Goal: Task Accomplishment & Management: Complete application form

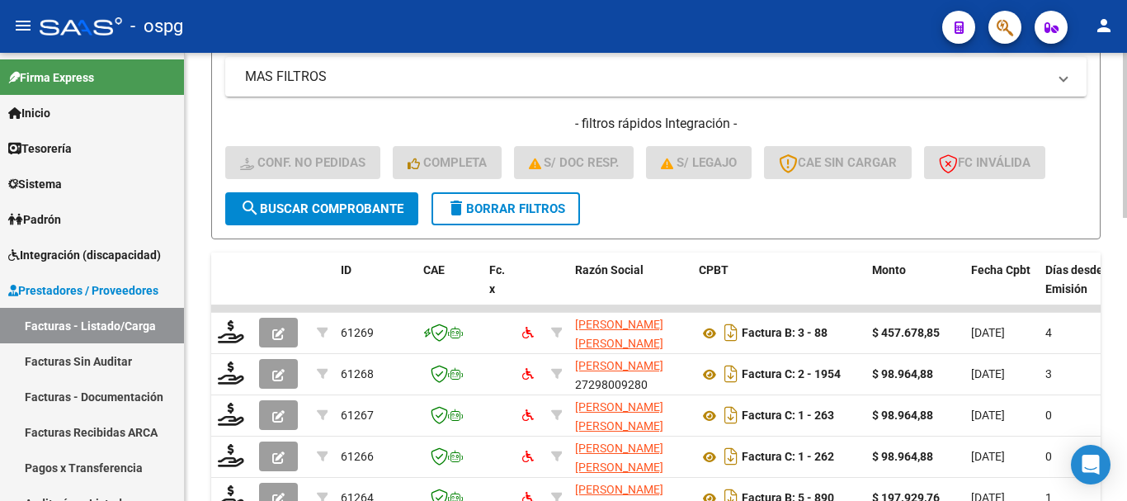
scroll to position [436, 0]
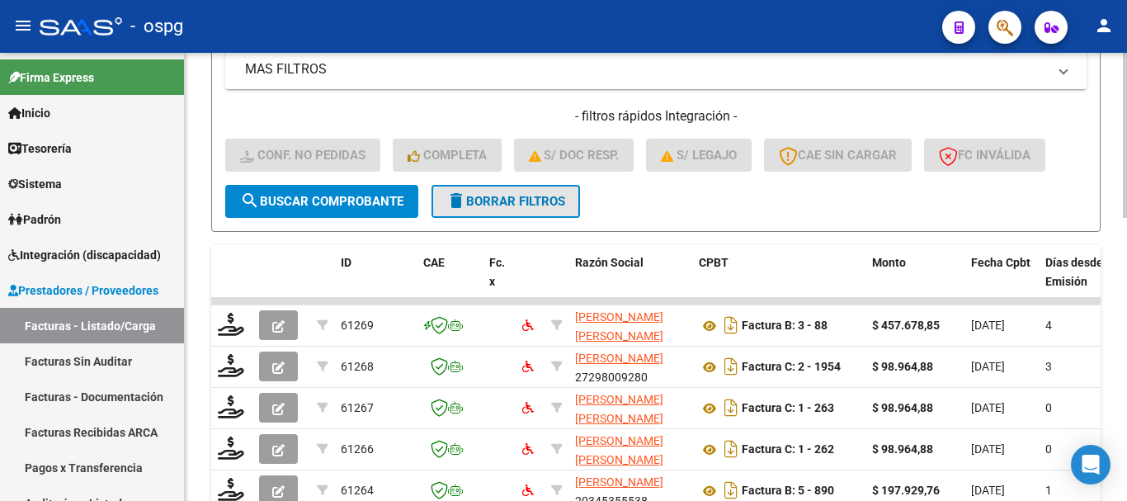
click at [538, 201] on span "delete Borrar Filtros" at bounding box center [505, 201] width 119 height 15
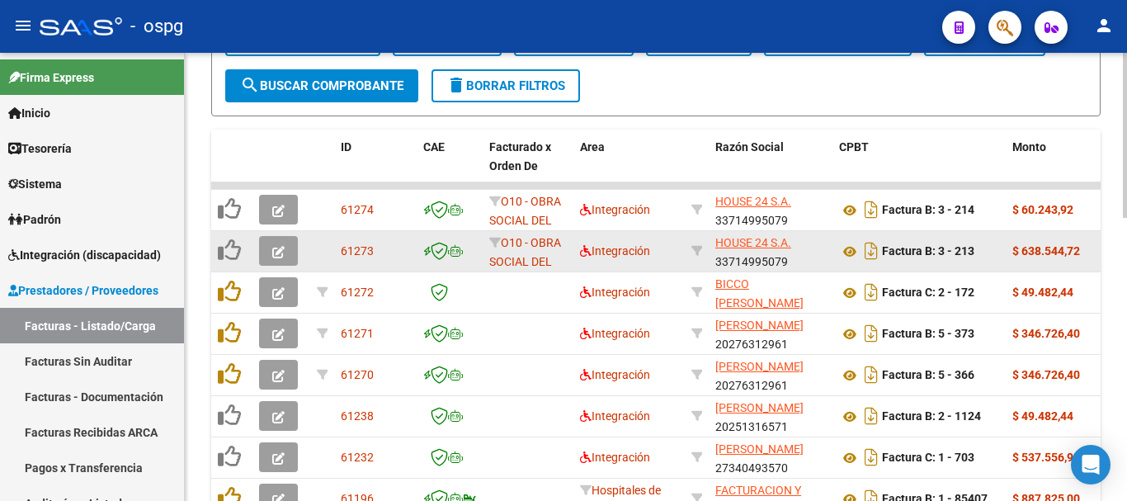
scroll to position [518, 0]
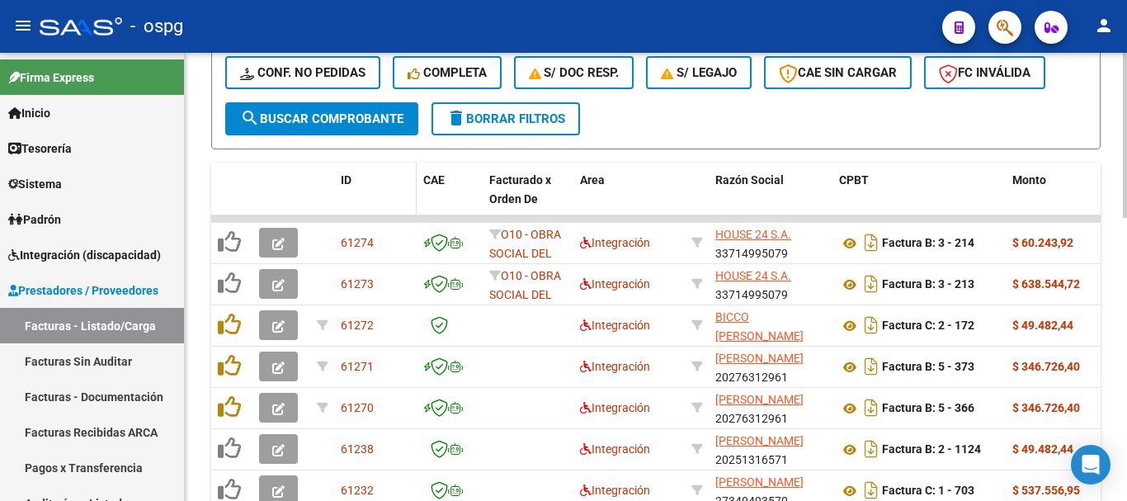
click at [347, 178] on span "ID" at bounding box center [346, 179] width 11 height 13
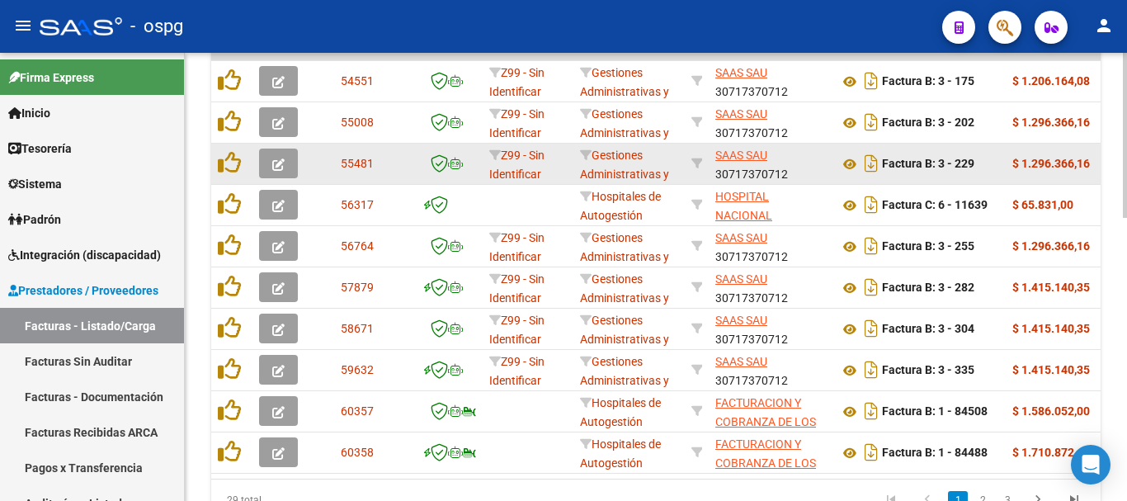
scroll to position [766, 0]
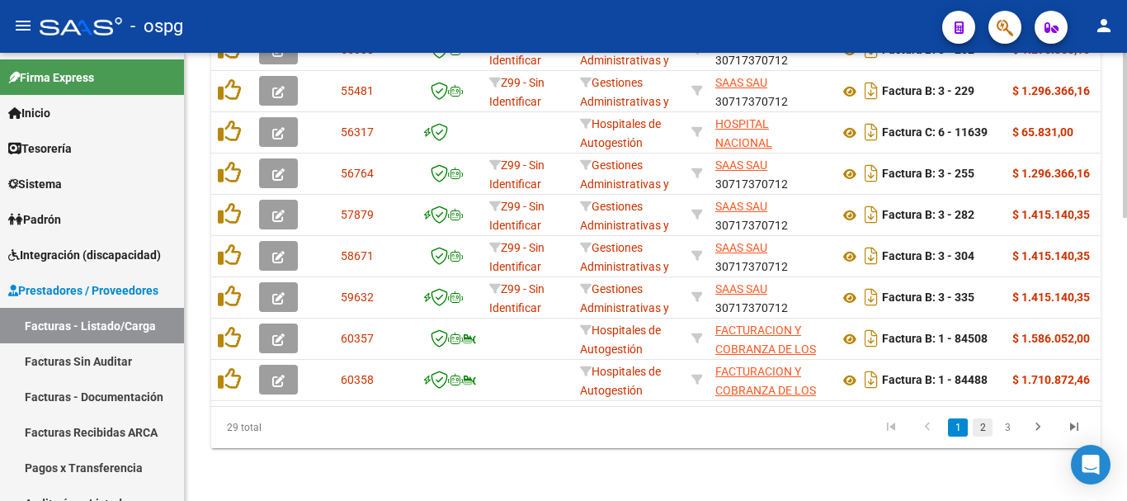
click at [982, 433] on link "2" at bounding box center [983, 427] width 20 height 18
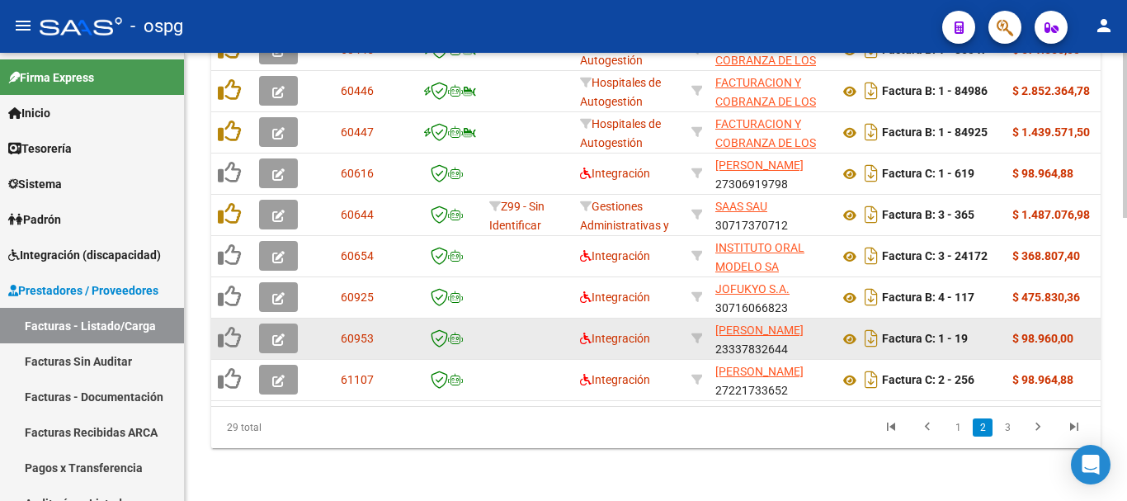
click at [276, 333] on icon "button" at bounding box center [278, 339] width 12 height 12
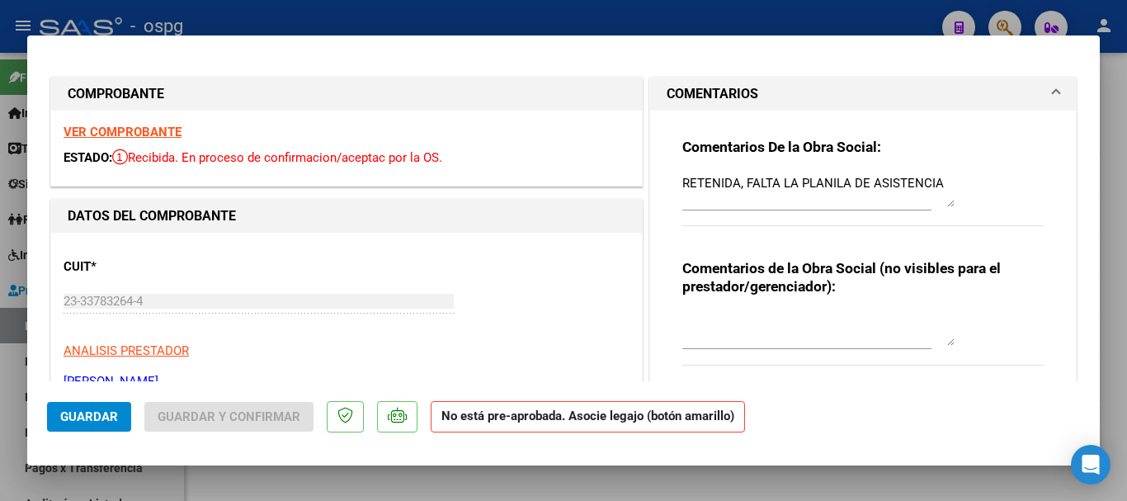
click at [130, 129] on strong "VER COMPROBANTE" at bounding box center [123, 132] width 118 height 15
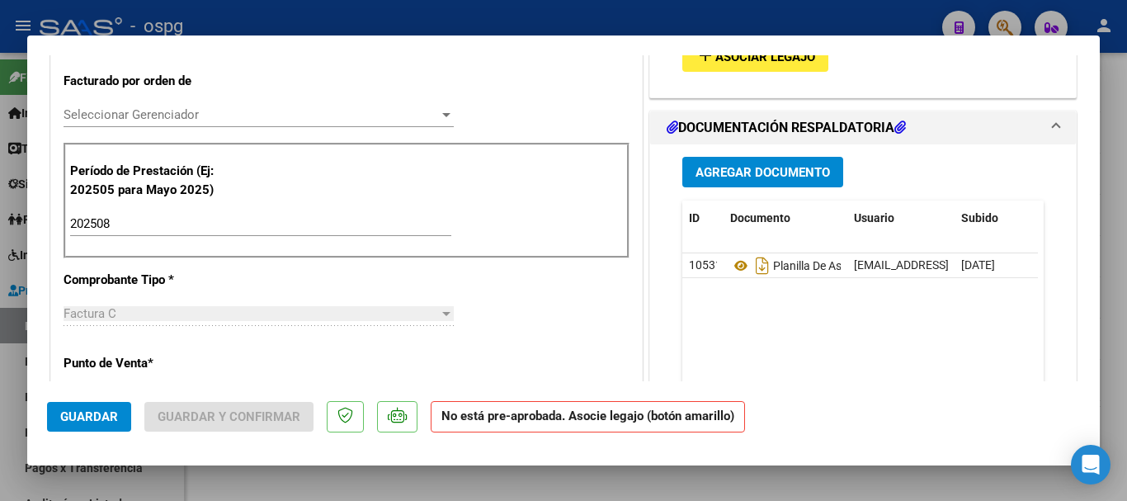
scroll to position [495, 0]
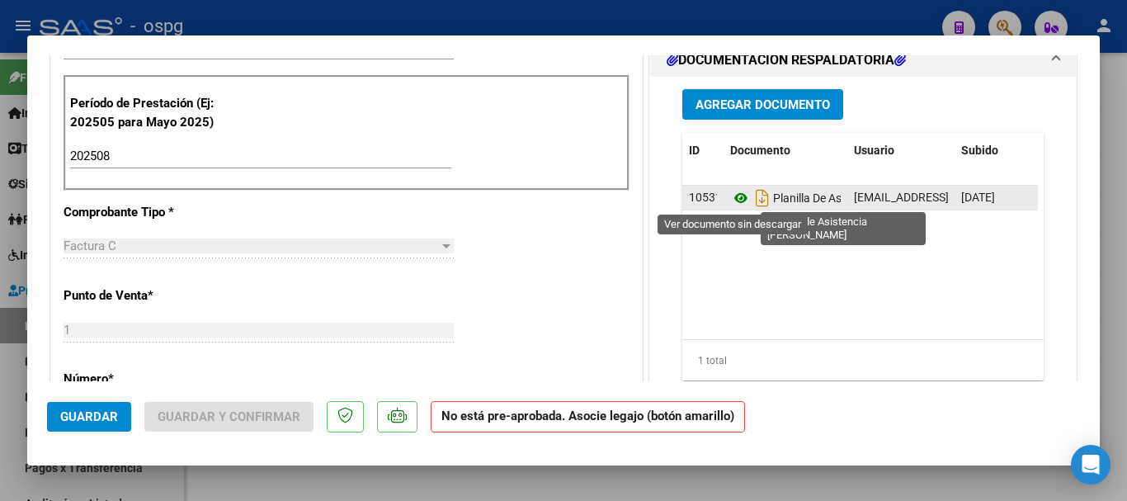
click at [735, 200] on icon at bounding box center [740, 198] width 21 height 20
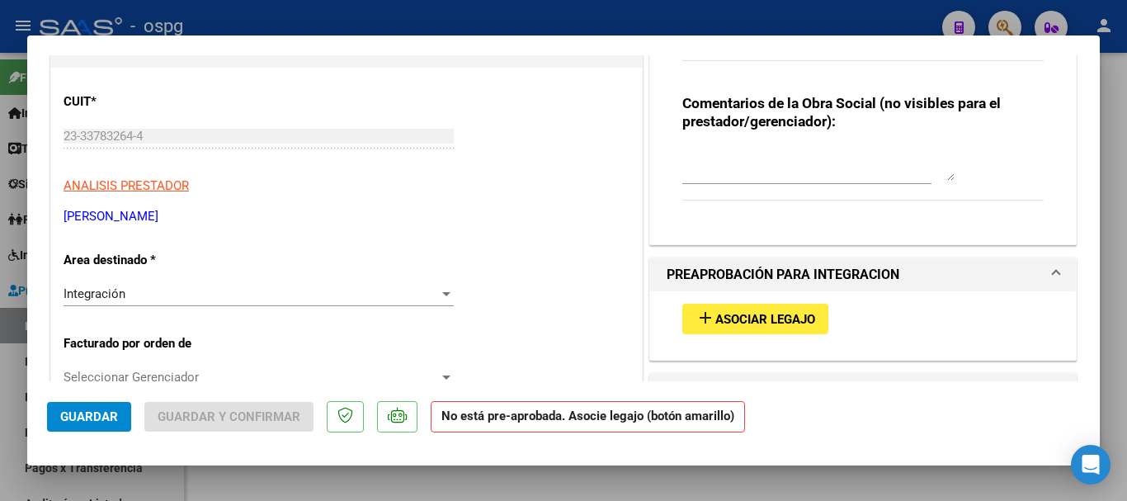
scroll to position [0, 0]
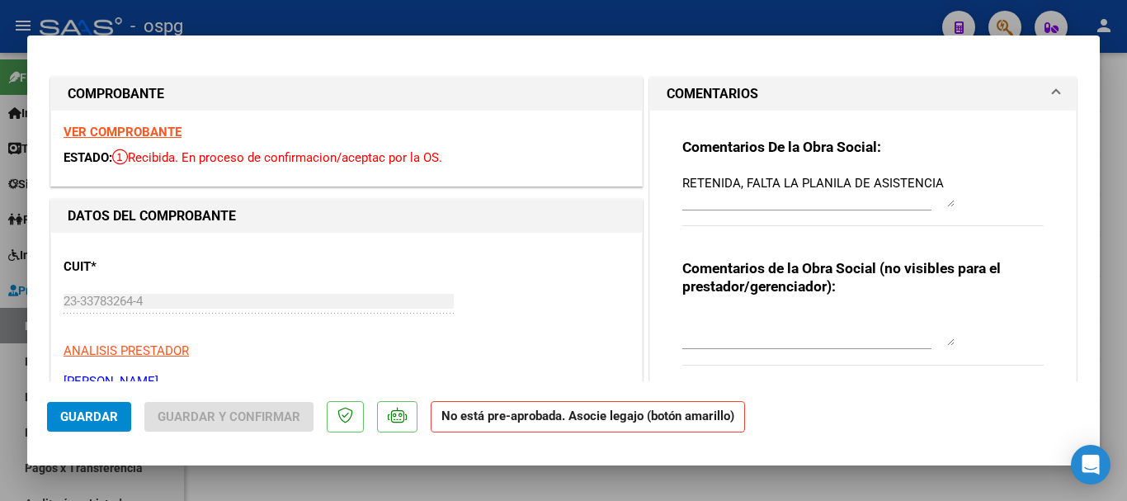
click at [937, 177] on textarea "RETENIDA, FALTA LA PLANILA DE ASISTENCIA" at bounding box center [819, 190] width 272 height 33
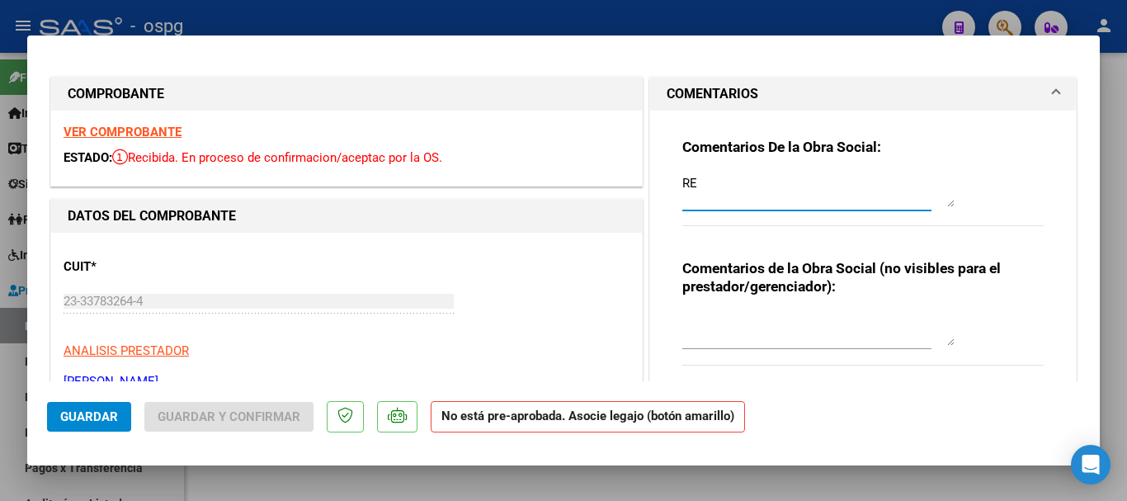
type textarea "R"
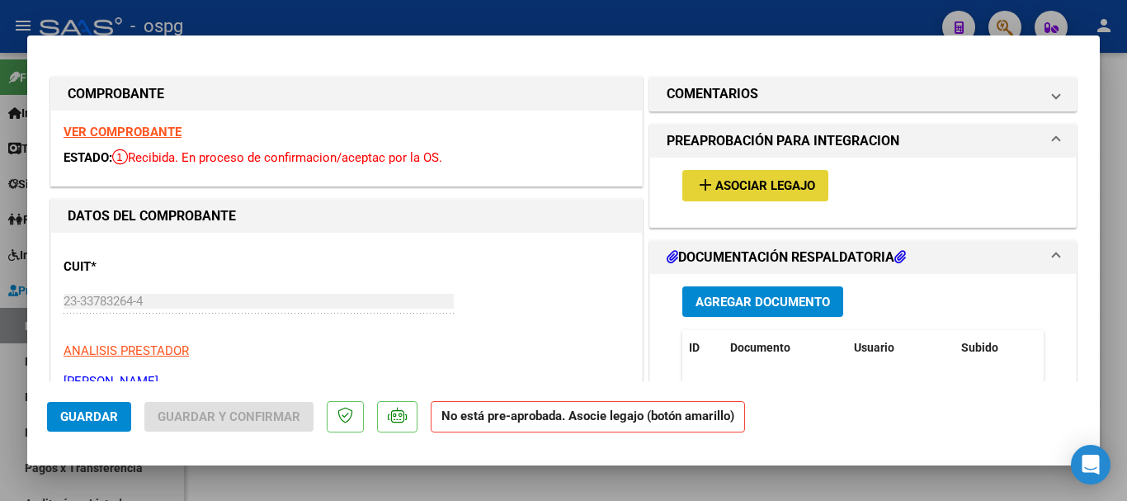
click at [753, 195] on button "add Asociar Legajo" at bounding box center [756, 185] width 146 height 31
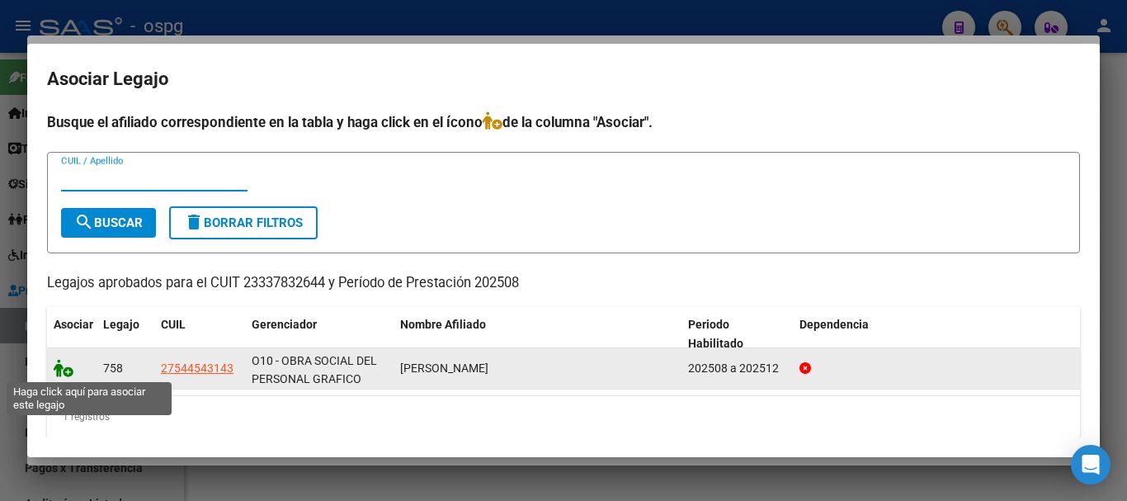
click at [64, 372] on icon at bounding box center [64, 368] width 20 height 18
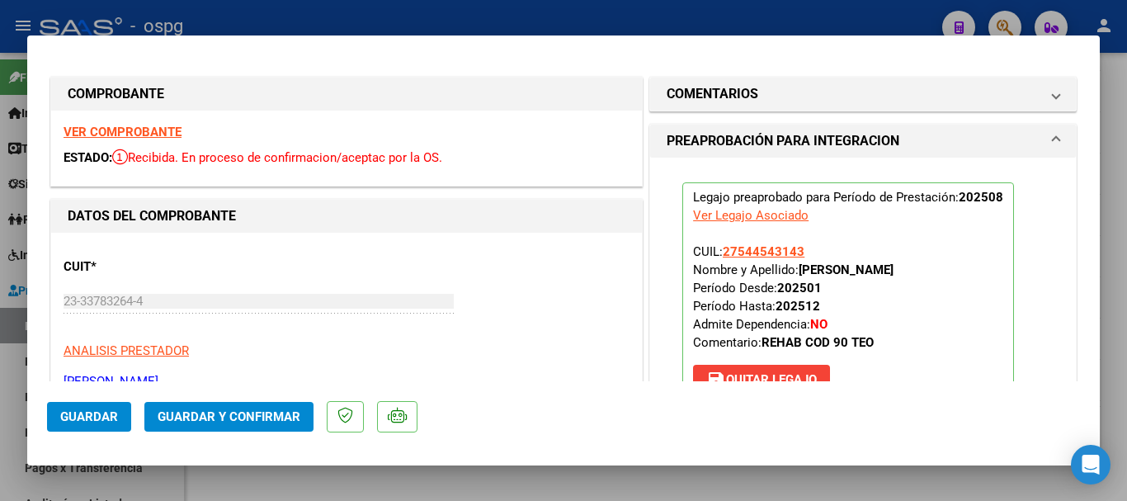
click at [112, 416] on span "Guardar" at bounding box center [89, 416] width 58 height 15
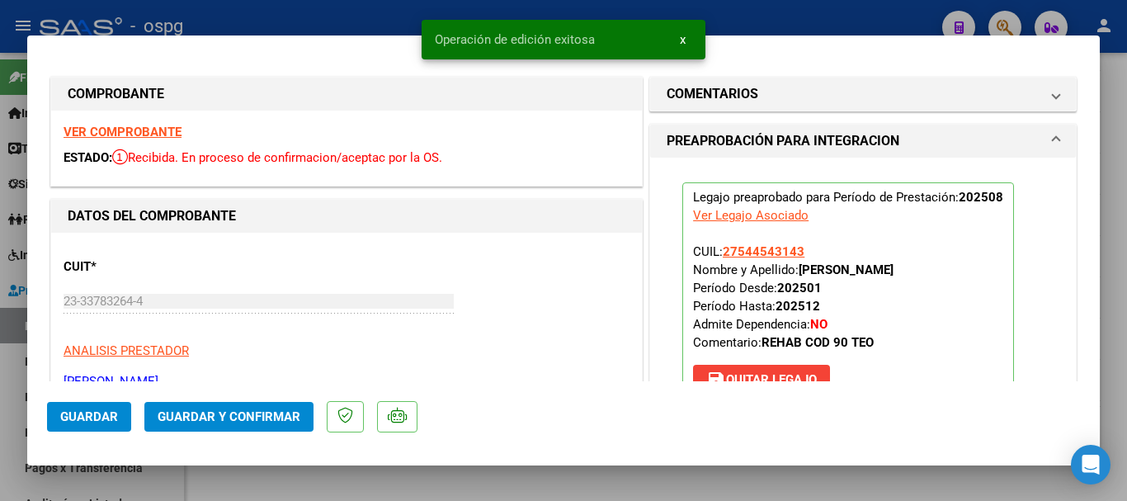
click at [1112, 381] on div at bounding box center [563, 250] width 1127 height 501
type input "$ 0,00"
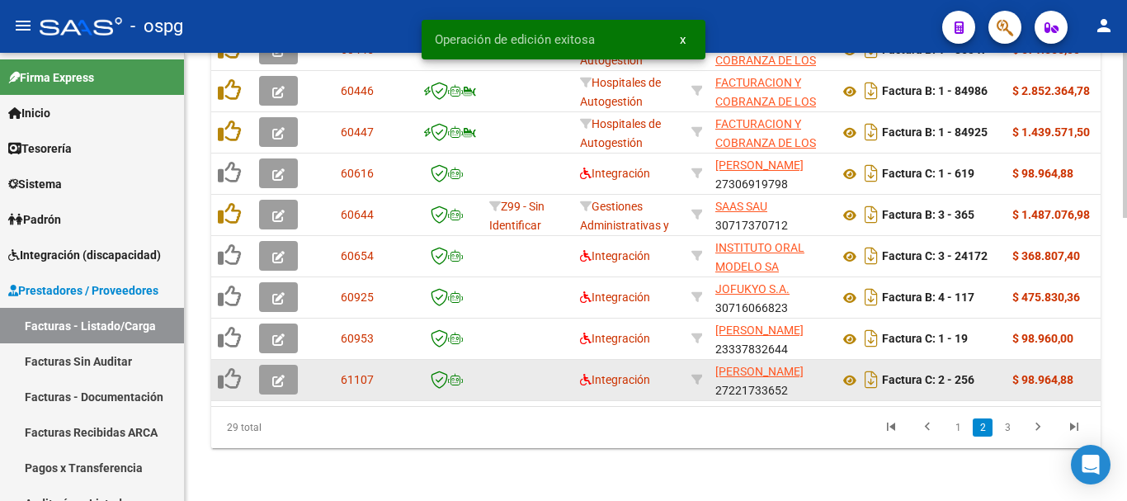
scroll to position [766, 0]
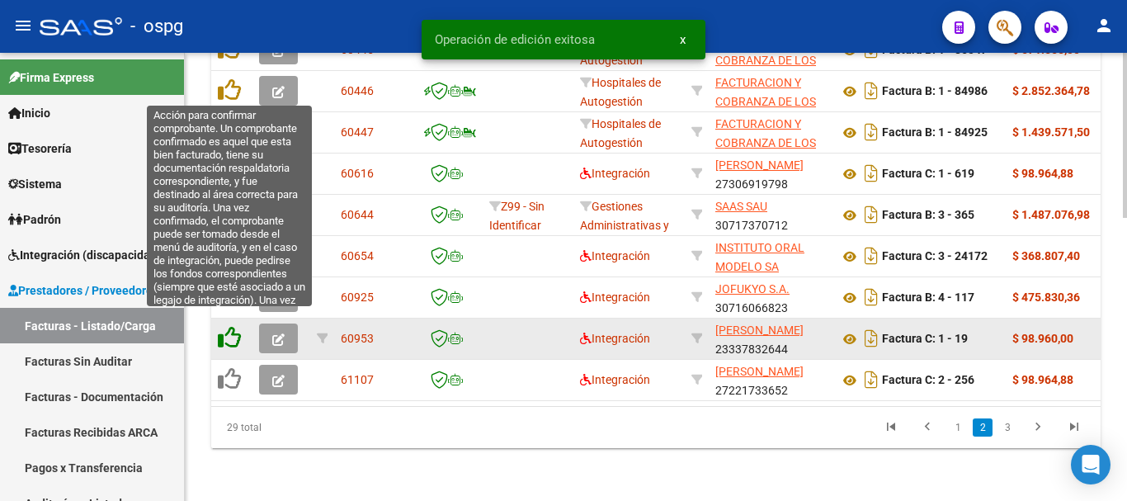
click at [234, 328] on icon at bounding box center [229, 337] width 23 height 23
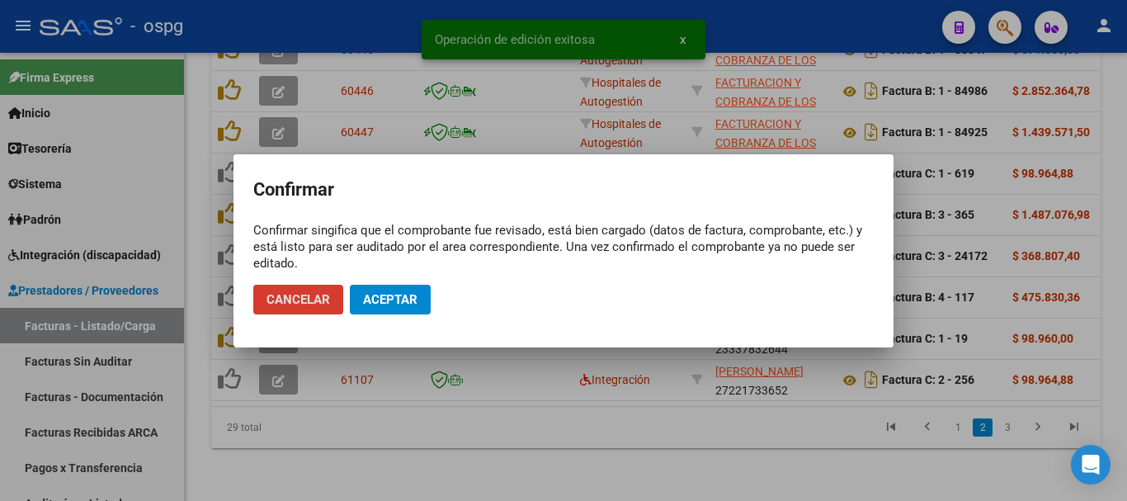
click at [419, 304] on button "Aceptar" at bounding box center [390, 300] width 81 height 30
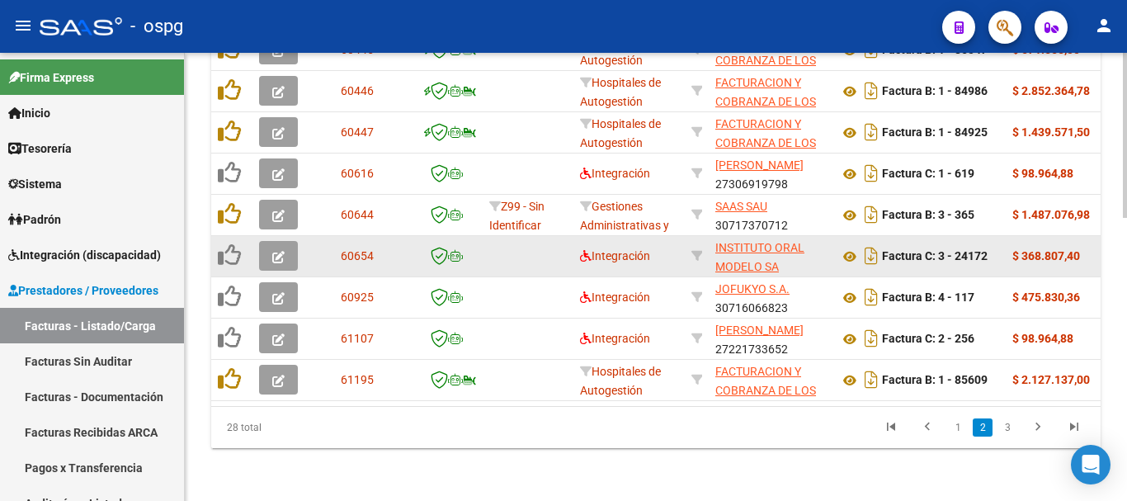
click at [280, 251] on icon "button" at bounding box center [278, 257] width 12 height 12
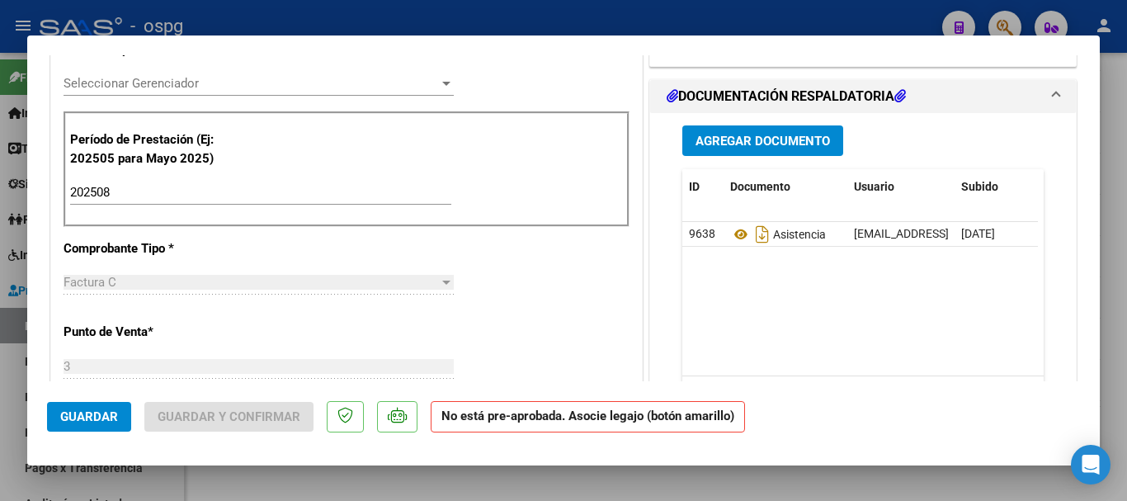
scroll to position [495, 0]
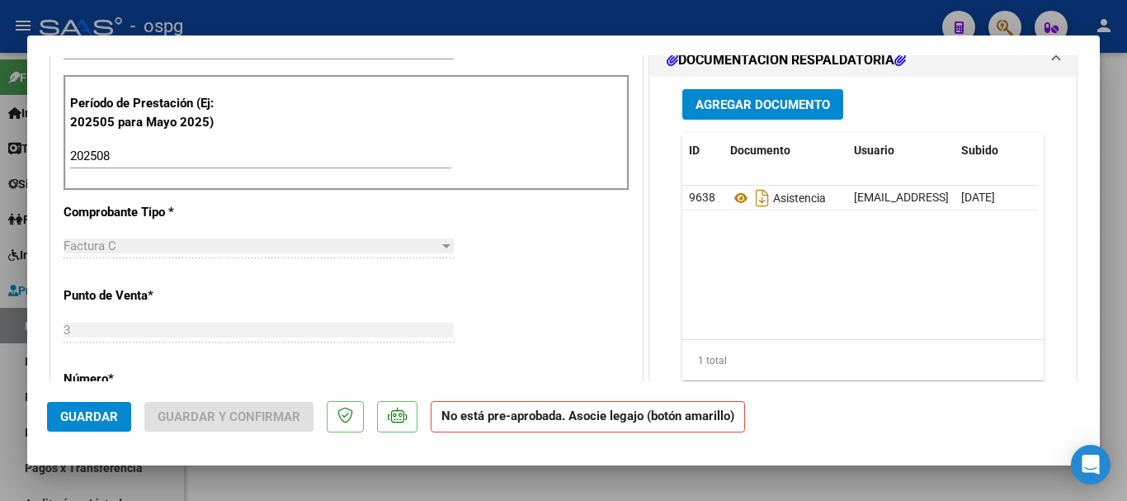
click at [1108, 272] on div at bounding box center [563, 250] width 1127 height 501
type input "$ 0,00"
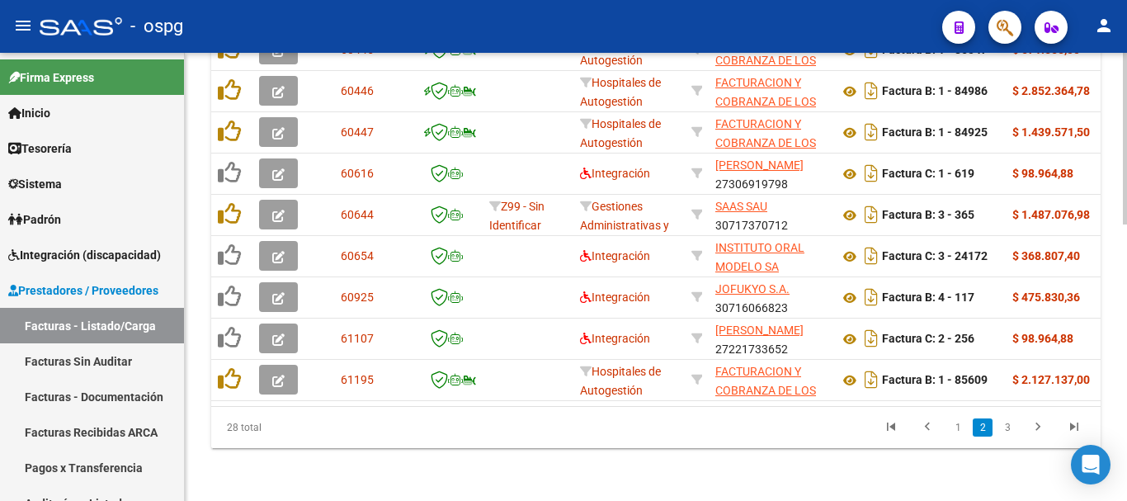
scroll to position [766, 0]
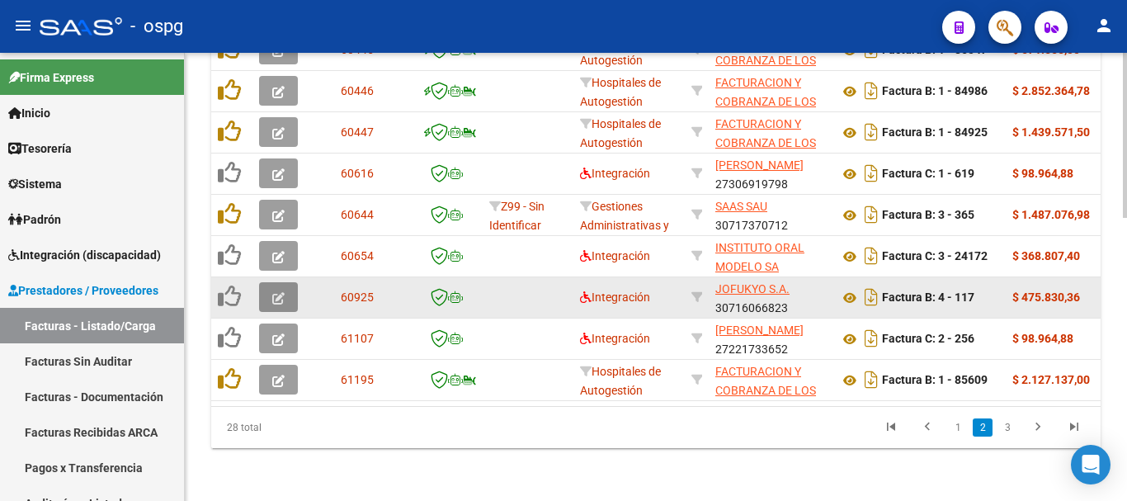
click at [277, 292] on icon "button" at bounding box center [278, 298] width 12 height 12
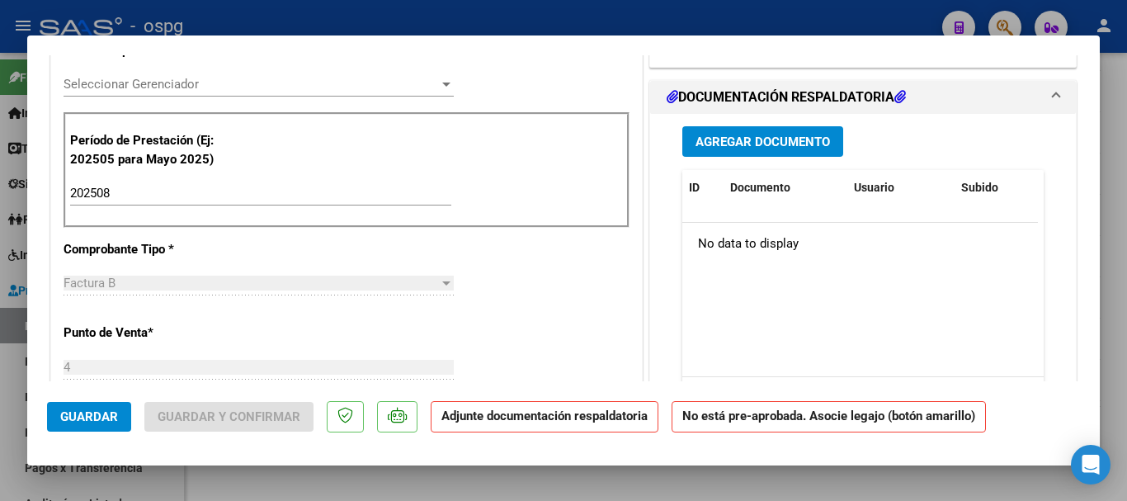
scroll to position [495, 0]
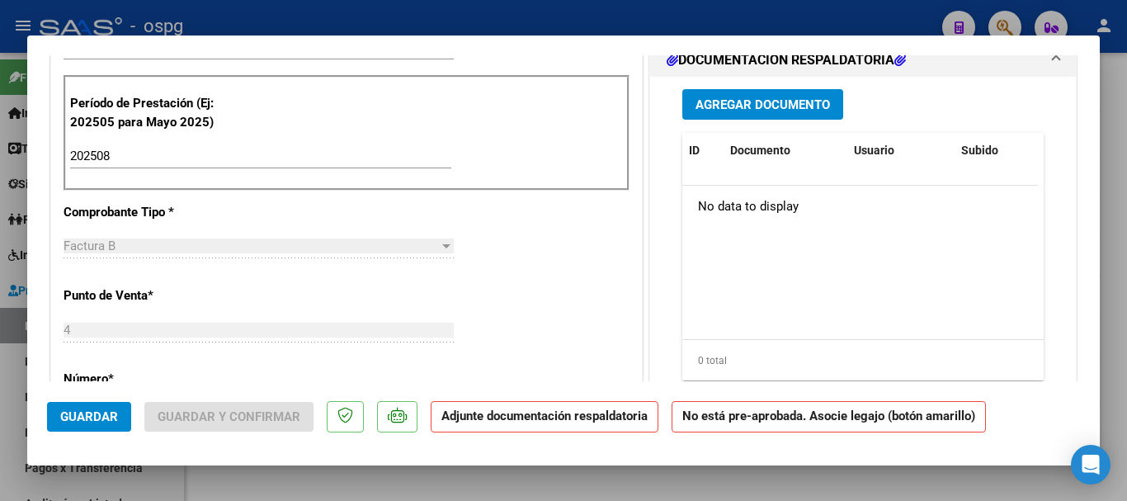
click at [1122, 300] on div at bounding box center [563, 250] width 1127 height 501
type input "$ 0,00"
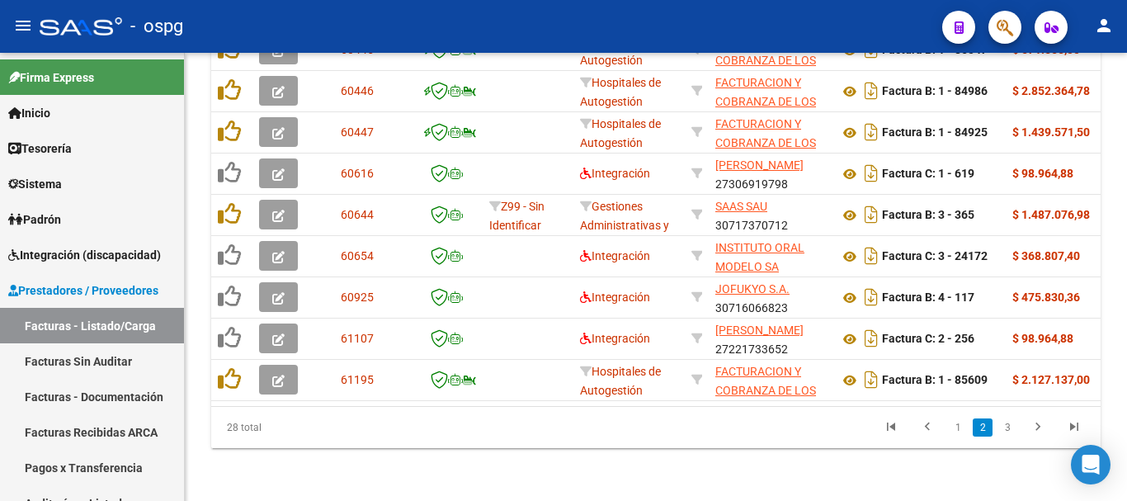
scroll to position [766, 0]
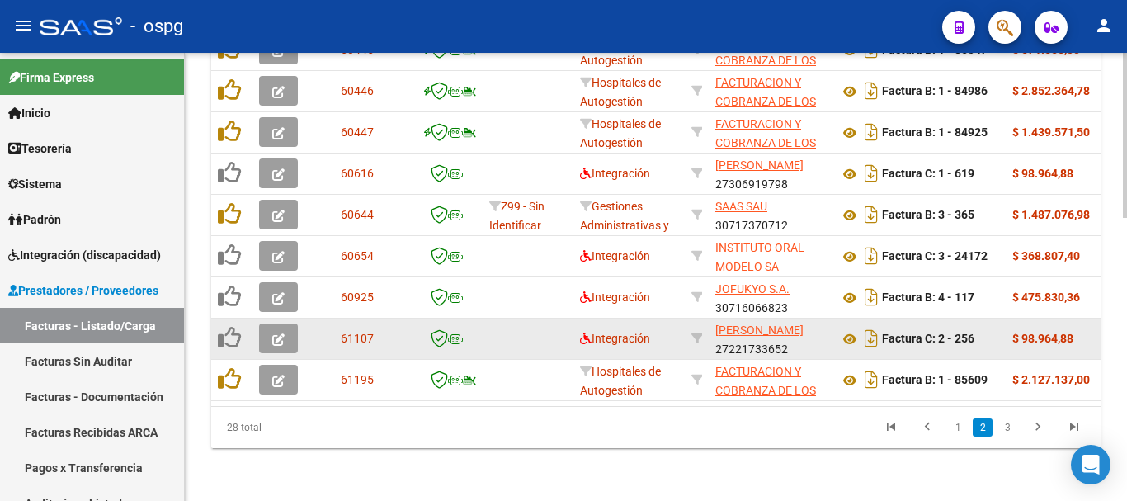
click at [277, 333] on icon "button" at bounding box center [278, 339] width 12 height 12
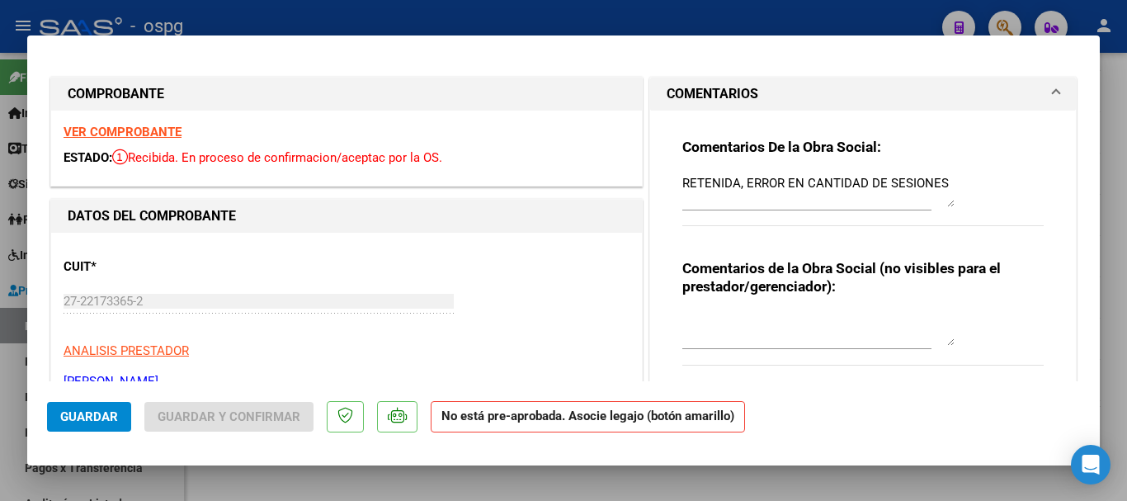
scroll to position [0, 0]
click at [1119, 376] on div at bounding box center [563, 250] width 1127 height 501
type input "$ 0,00"
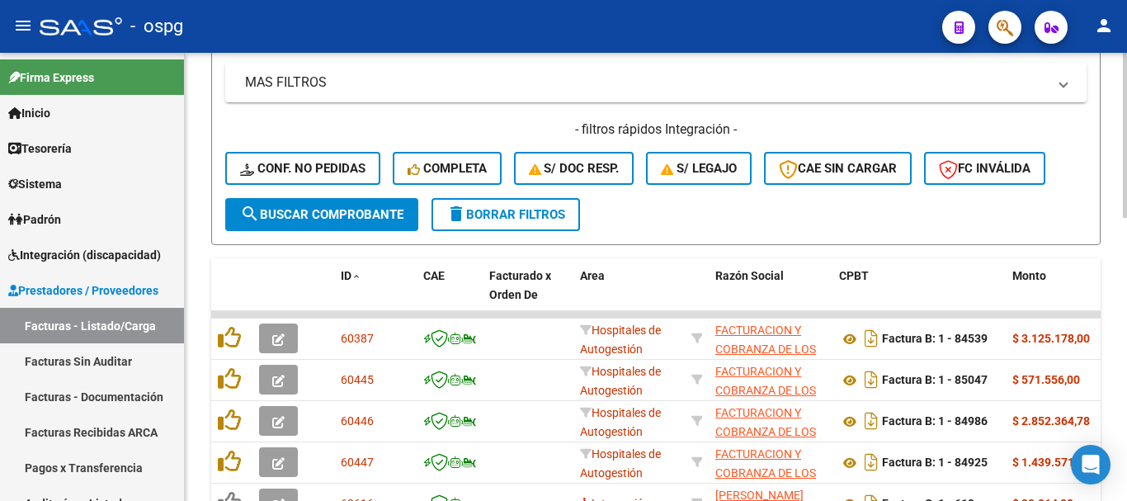
scroll to position [353, 0]
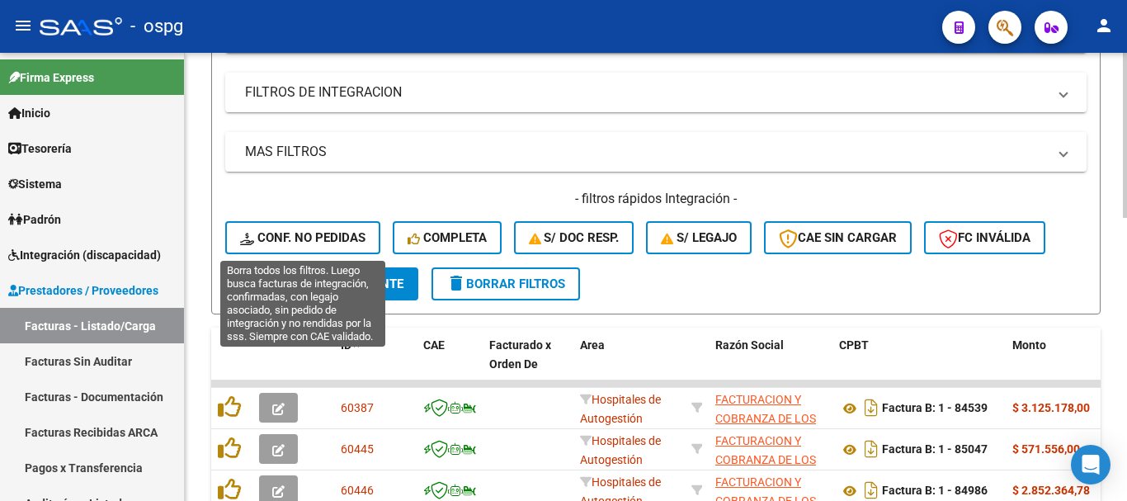
click at [308, 237] on span "Conf. no pedidas" at bounding box center [302, 237] width 125 height 15
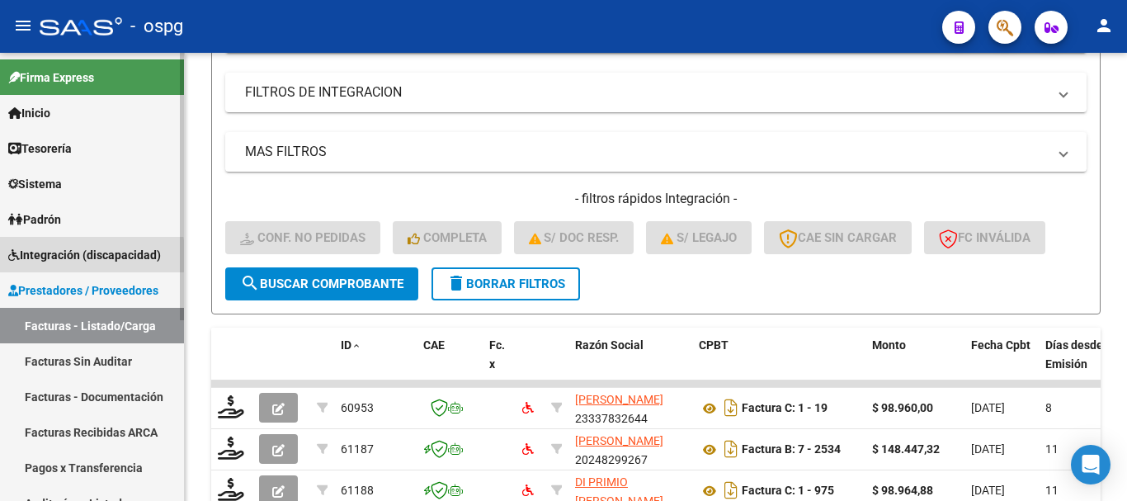
click at [36, 256] on span "Integración (discapacidad)" at bounding box center [84, 255] width 153 height 18
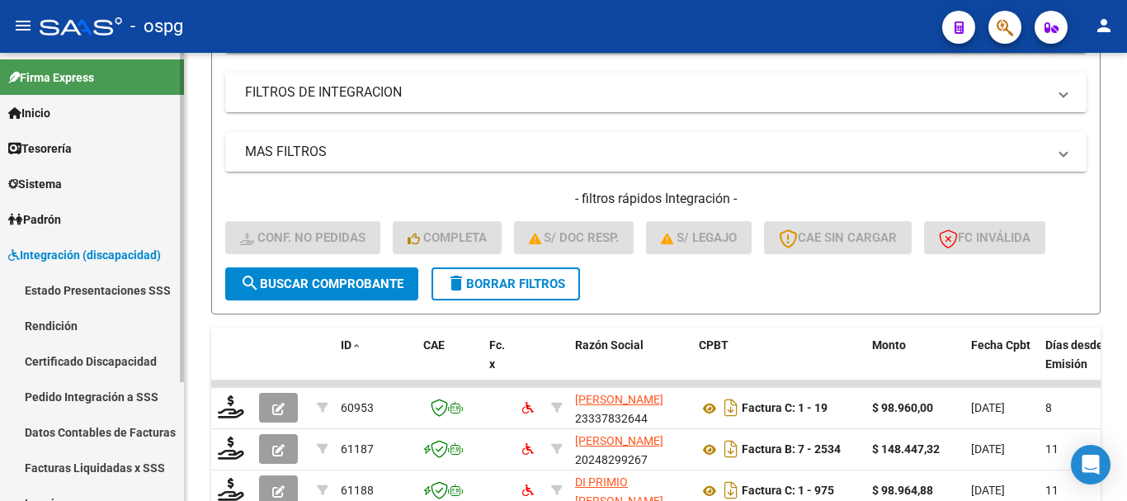
click at [108, 117] on link "Inicio" at bounding box center [92, 112] width 184 height 35
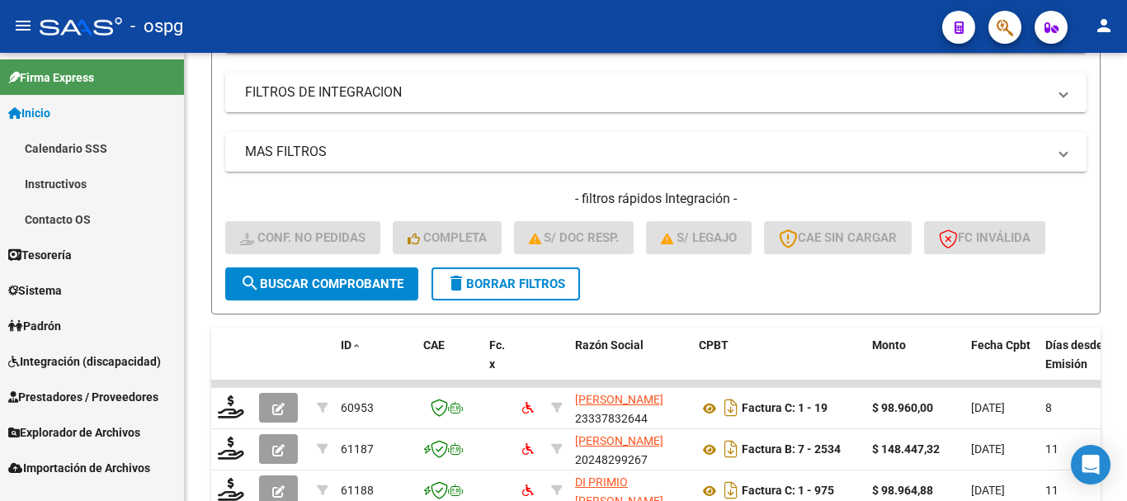
click at [50, 324] on span "Padrón" at bounding box center [34, 326] width 53 height 18
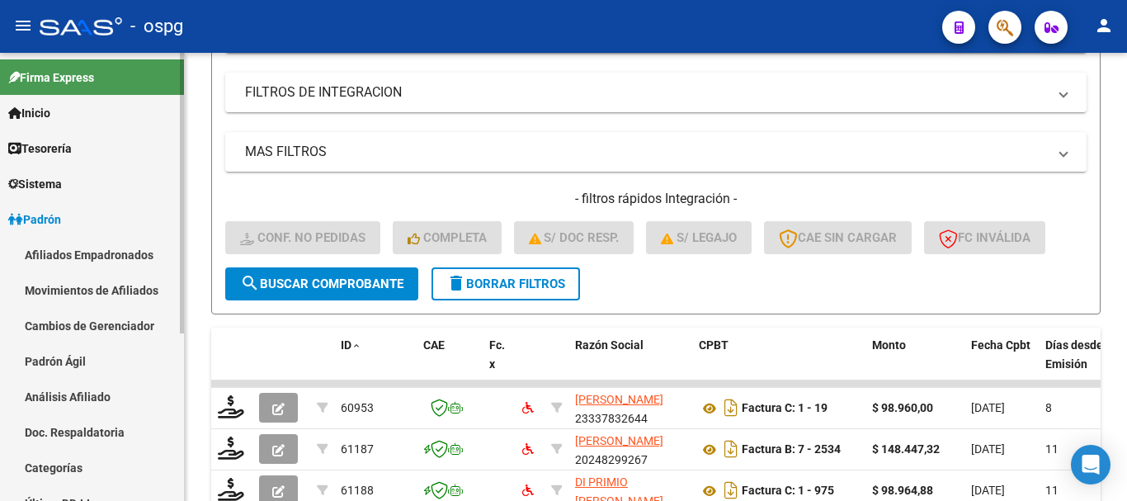
click at [73, 182] on link "Sistema" at bounding box center [92, 183] width 184 height 35
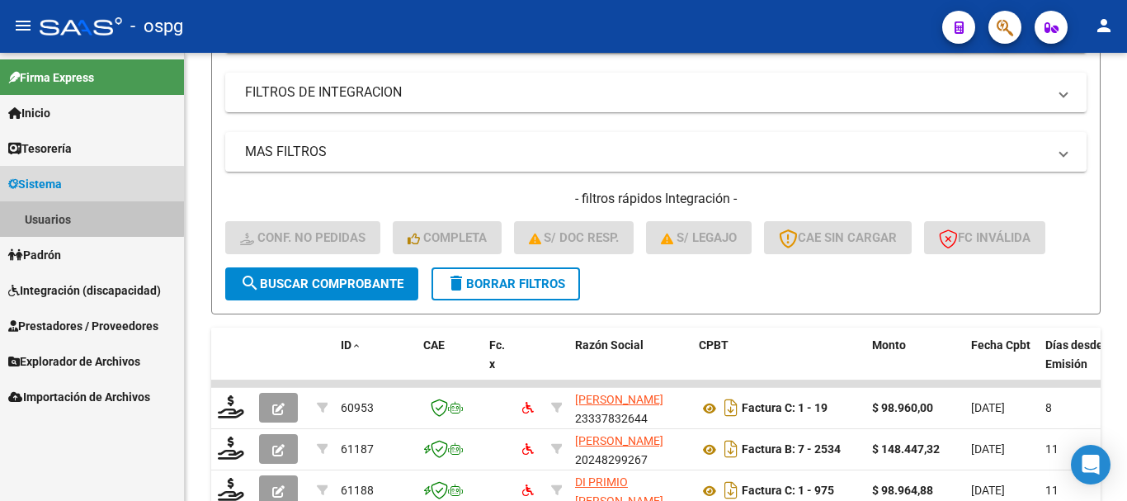
click at [54, 215] on link "Usuarios" at bounding box center [92, 218] width 184 height 35
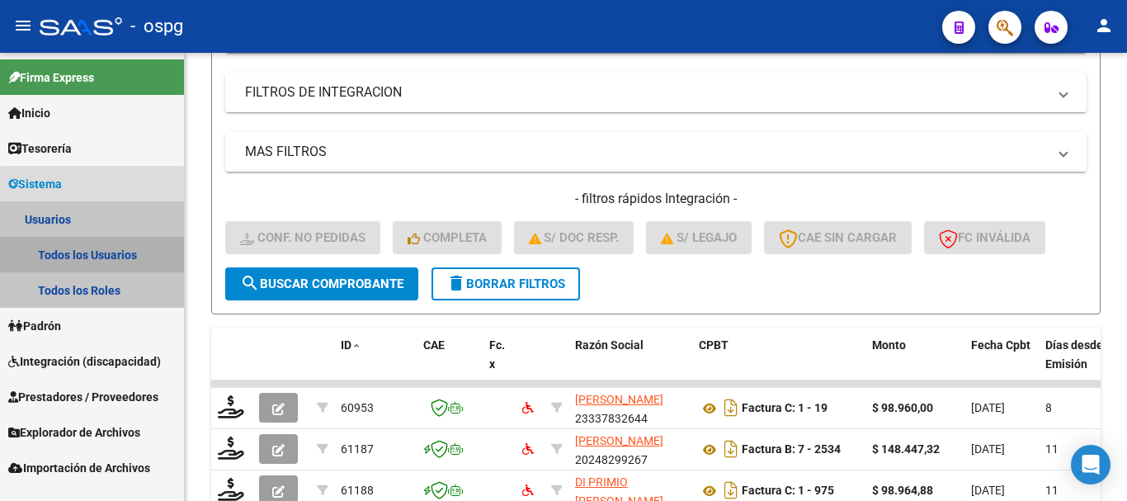
click at [102, 247] on link "Todos los Usuarios" at bounding box center [92, 254] width 184 height 35
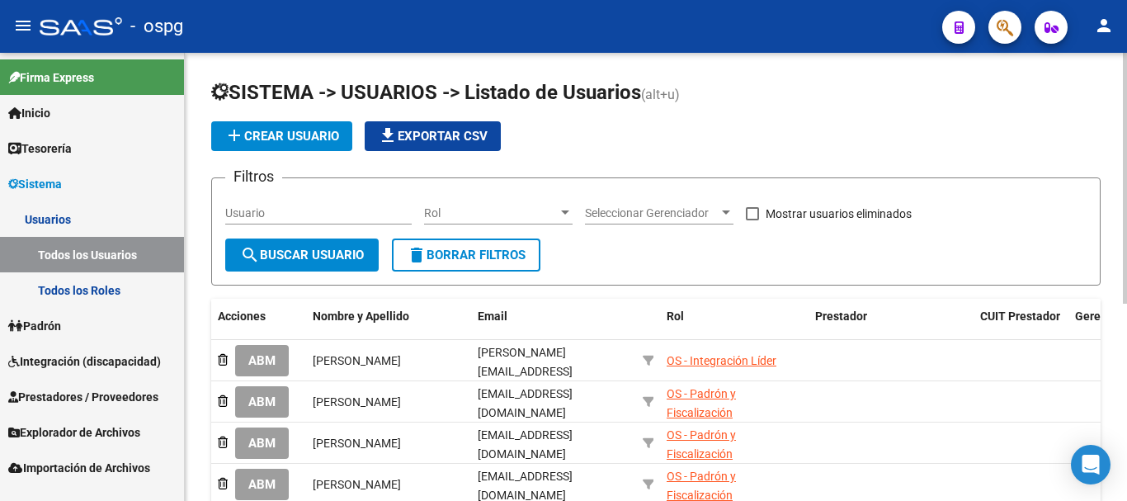
click at [294, 142] on span "add Crear Usuario" at bounding box center [281, 136] width 115 height 15
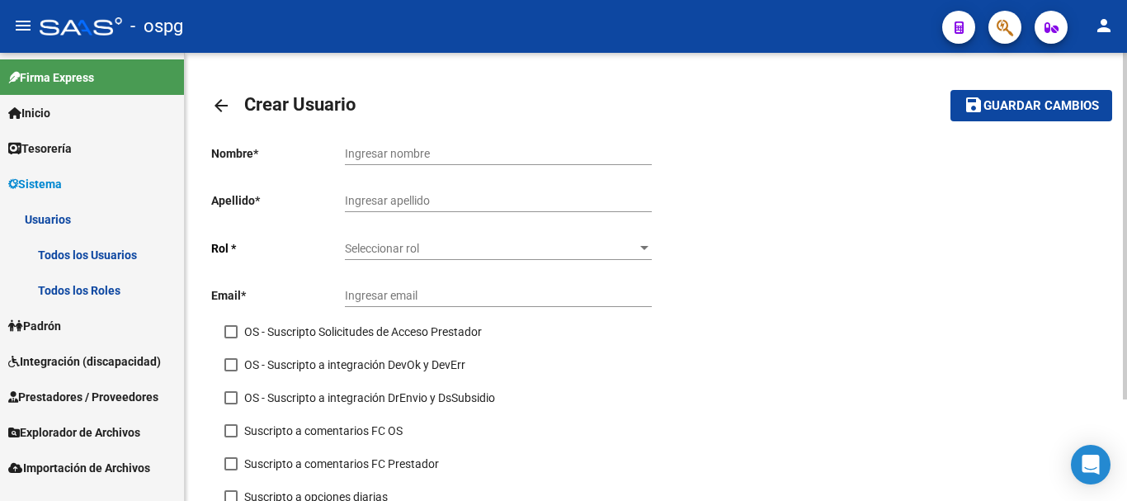
click at [418, 150] on input "Ingresar nombre" at bounding box center [498, 154] width 307 height 14
type input "[PERSON_NAME]"
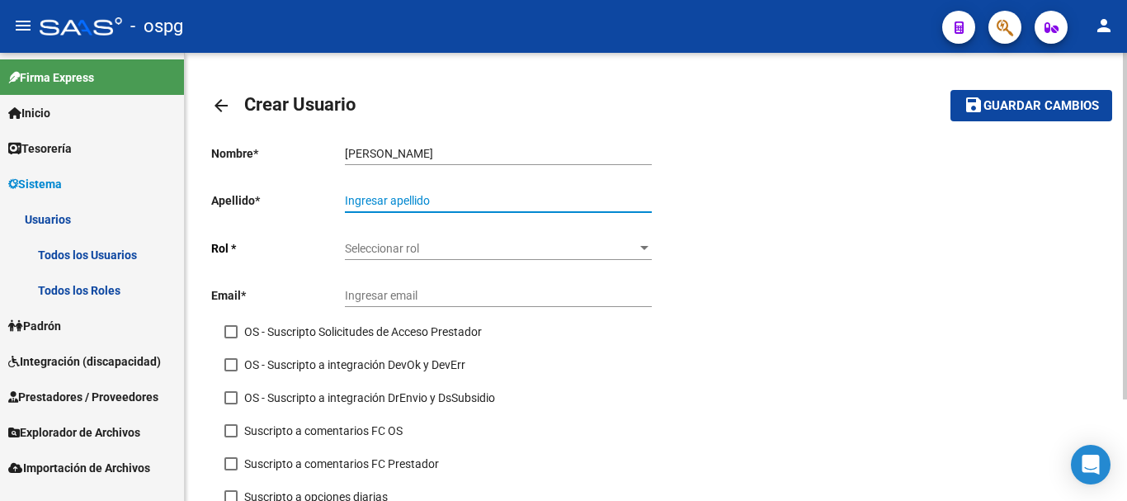
click at [407, 200] on input "Ingresar apellido" at bounding box center [498, 201] width 307 height 14
type input "[PERSON_NAME]"
click at [401, 252] on span "Seleccionar rol" at bounding box center [491, 249] width 292 height 14
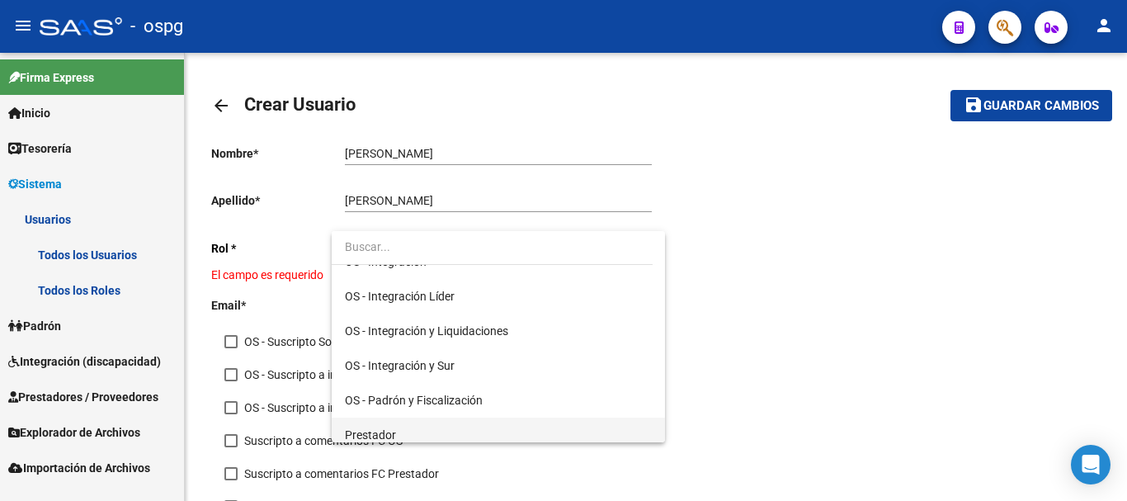
scroll to position [205, 0]
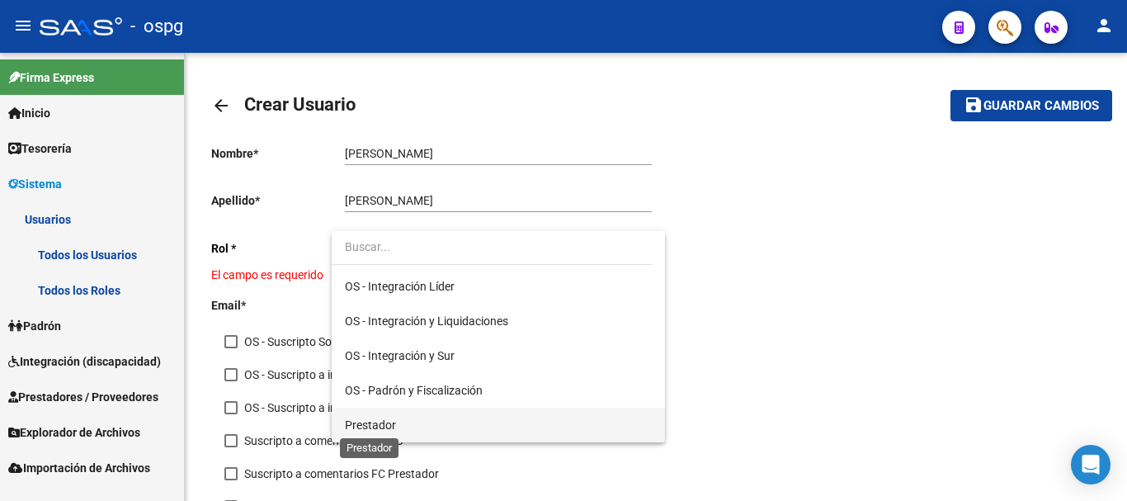
click at [394, 428] on span "Prestador" at bounding box center [370, 424] width 51 height 13
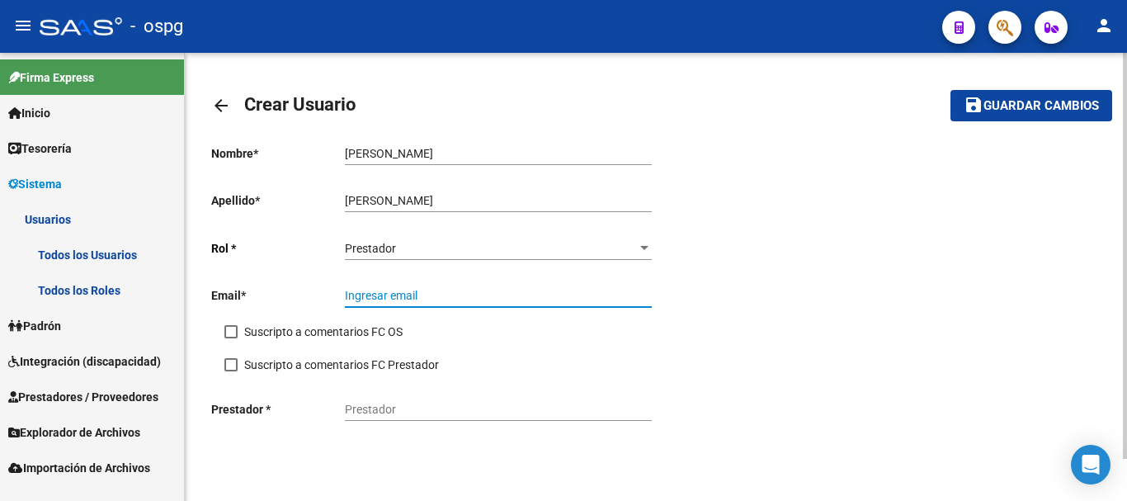
paste input "[EMAIL_ADDRESS][DOMAIN_NAME]"
type input "[EMAIL_ADDRESS][DOMAIN_NAME]"
click at [229, 333] on span at bounding box center [230, 331] width 13 height 13
click at [230, 338] on input "Suscripto a comentarios FC OS" at bounding box center [230, 338] width 1 height 1
checkbox input "true"
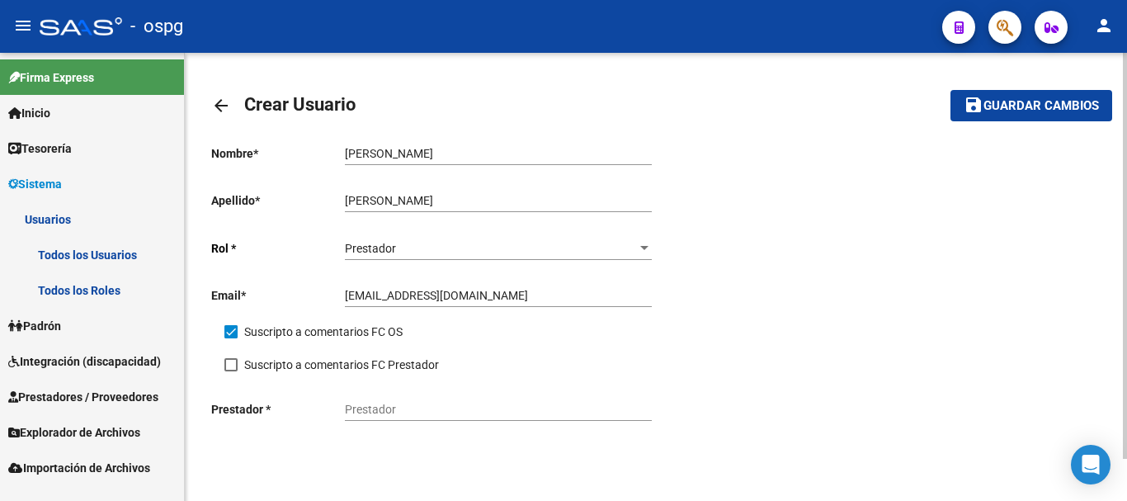
click at [227, 366] on span at bounding box center [230, 364] width 13 height 13
click at [230, 371] on input "Suscripto a comentarios FC Prestador" at bounding box center [230, 371] width 1 height 1
checkbox input "true"
click at [458, 413] on input "Prestador" at bounding box center [498, 410] width 307 height 14
paste input "27408636294"
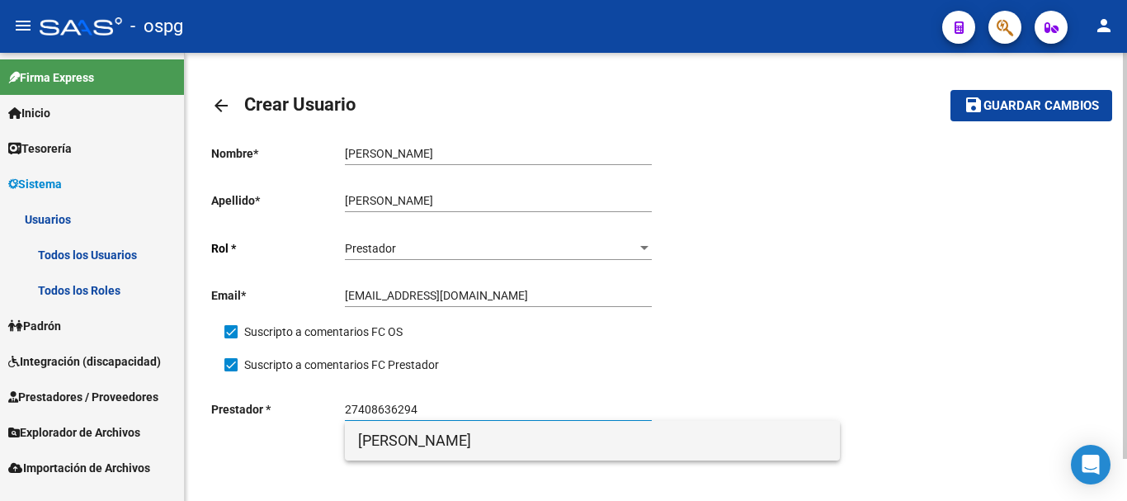
click at [555, 445] on span "[PERSON_NAME]" at bounding box center [592, 441] width 469 height 40
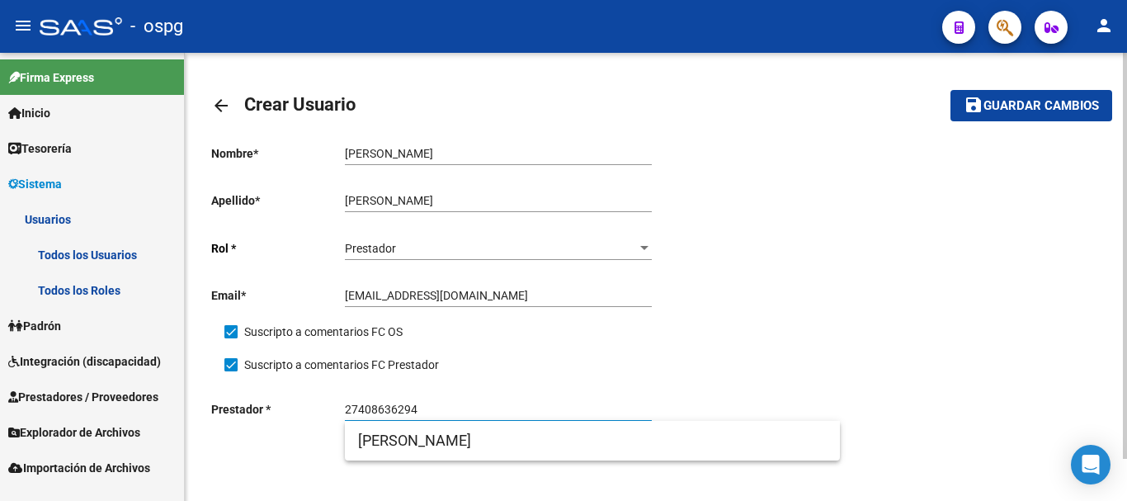
type input "[PERSON_NAME]"
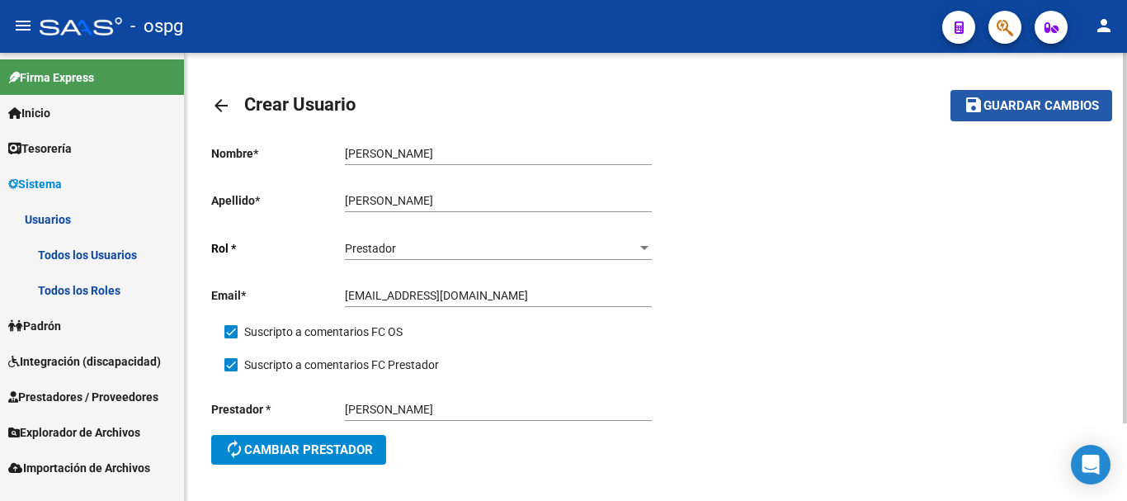
click at [1011, 117] on button "save Guardar cambios" at bounding box center [1032, 105] width 162 height 31
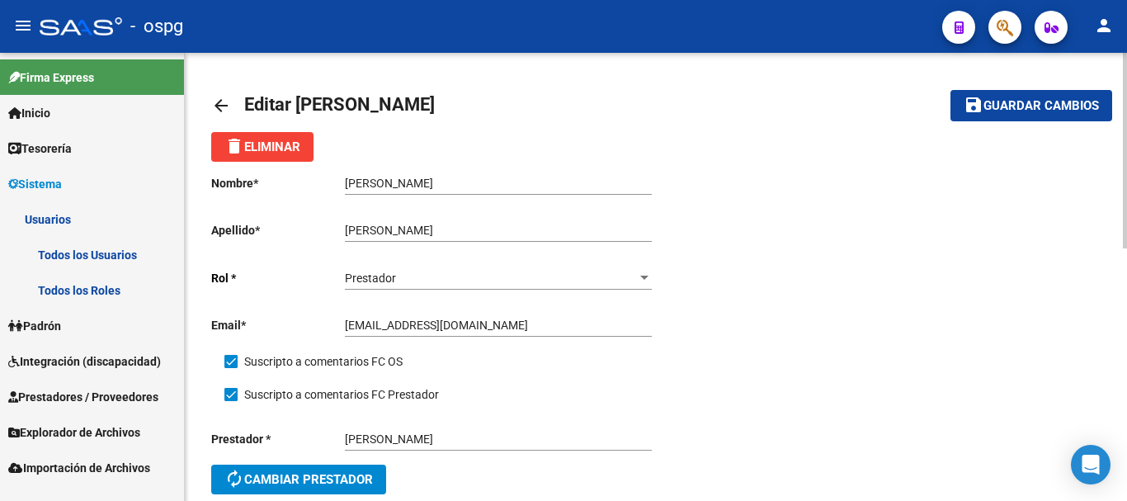
click at [215, 103] on mat-icon "arrow_back" at bounding box center [221, 106] width 20 height 20
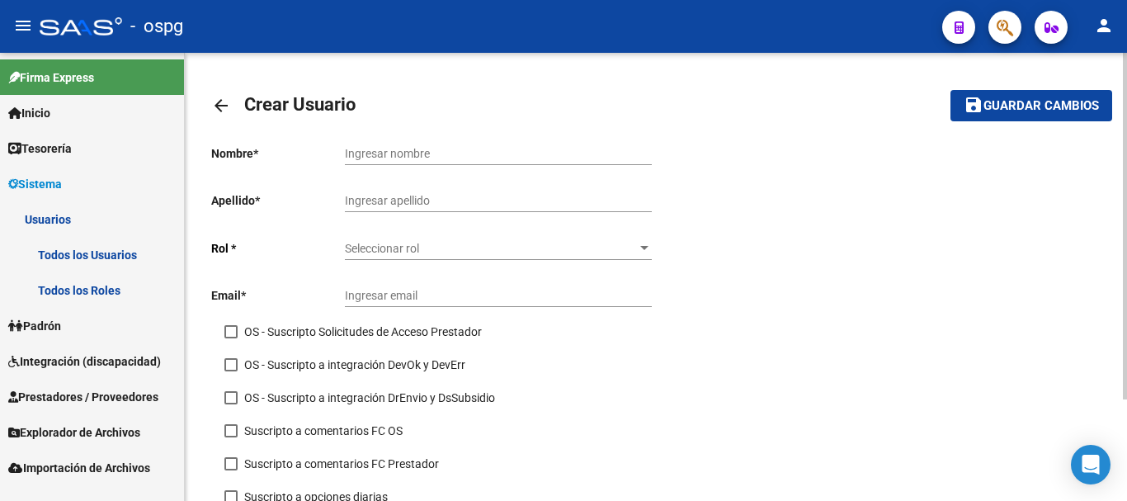
click at [451, 160] on input "Ingresar nombre" at bounding box center [498, 154] width 307 height 14
type input "ESCUELA EDUC ESP"
click at [487, 201] on input "Ingresar apellido" at bounding box center [498, 201] width 307 height 14
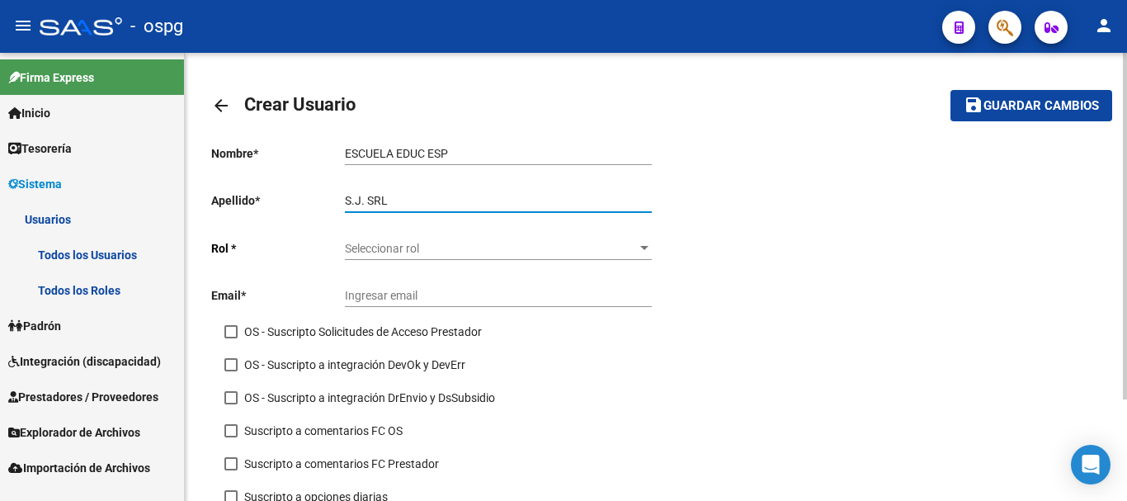
type input "S.J. SRL"
click at [482, 254] on span "Seleccionar rol" at bounding box center [491, 249] width 292 height 14
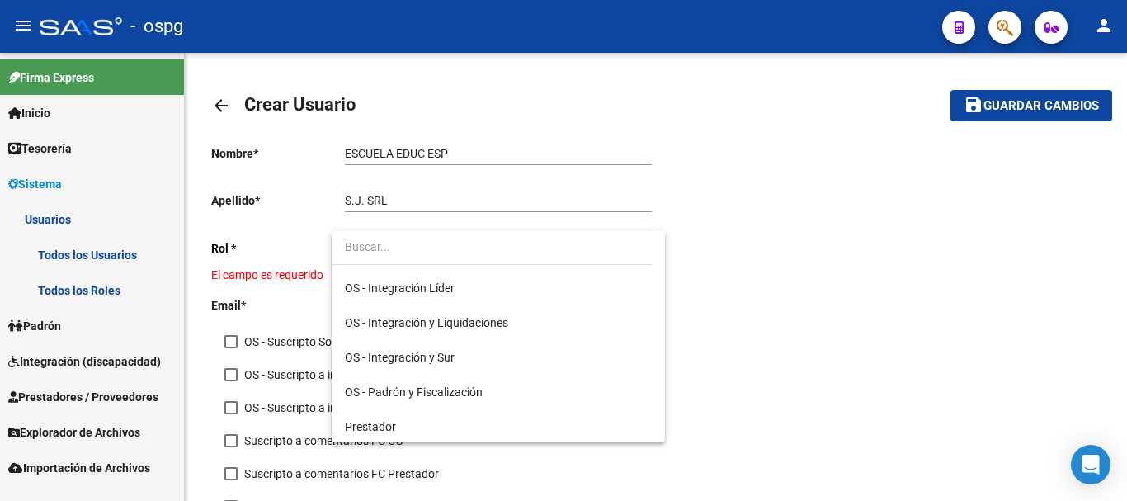
scroll to position [205, 0]
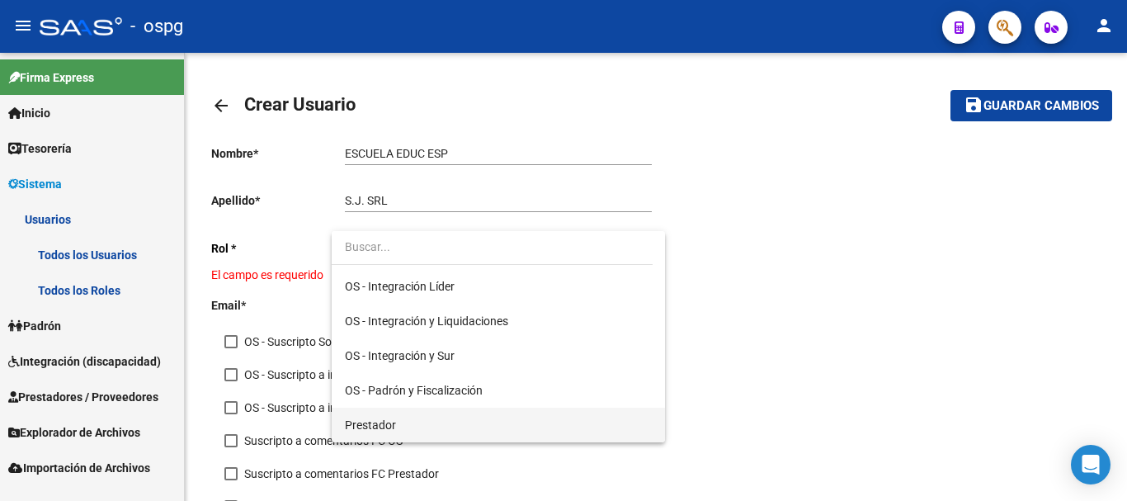
click at [420, 420] on span "Prestador" at bounding box center [498, 425] width 307 height 35
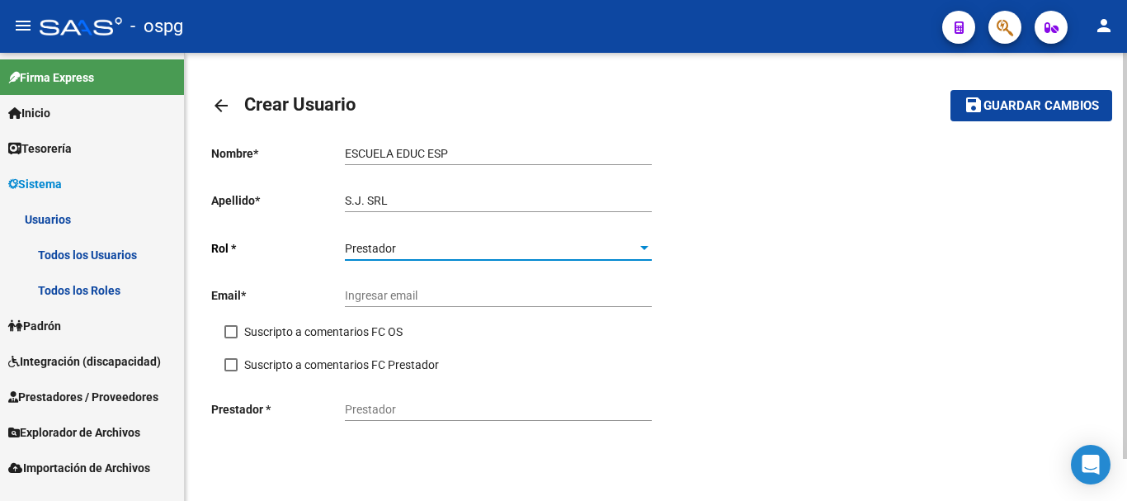
drag, startPoint x: 228, startPoint y: 329, endPoint x: 236, endPoint y: 347, distance: 19.9
click at [229, 333] on span at bounding box center [230, 331] width 13 height 13
click at [230, 338] on input "Suscripto a comentarios FC OS" at bounding box center [230, 338] width 1 height 1
checkbox input "true"
click at [230, 371] on span at bounding box center [230, 364] width 13 height 13
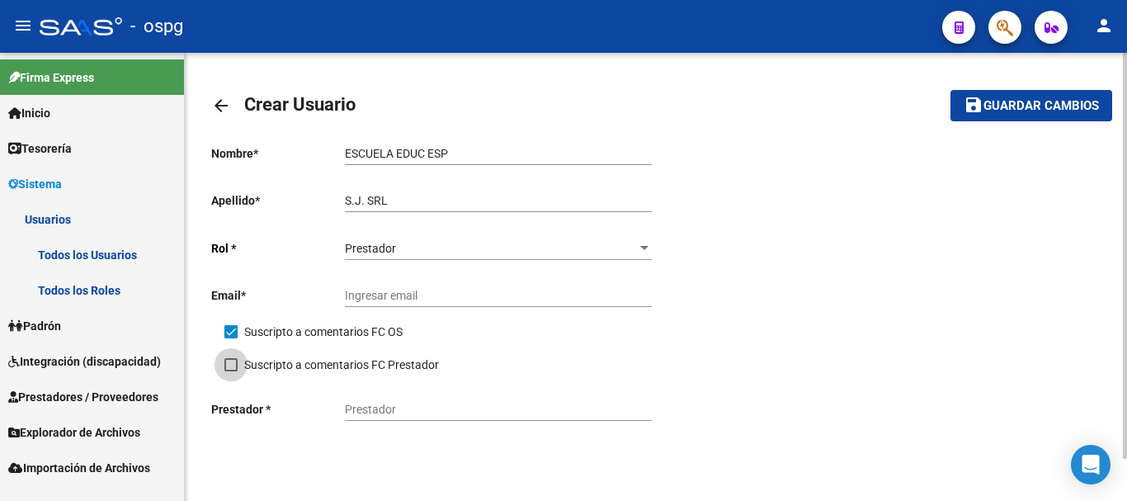
click at [230, 371] on input "Suscripto a comentarios FC Prestador" at bounding box center [230, 371] width 1 height 1
checkbox input "true"
paste input "[EMAIL_ADDRESS][DOMAIN_NAME]"
type input "[EMAIL_ADDRESS][DOMAIN_NAME]"
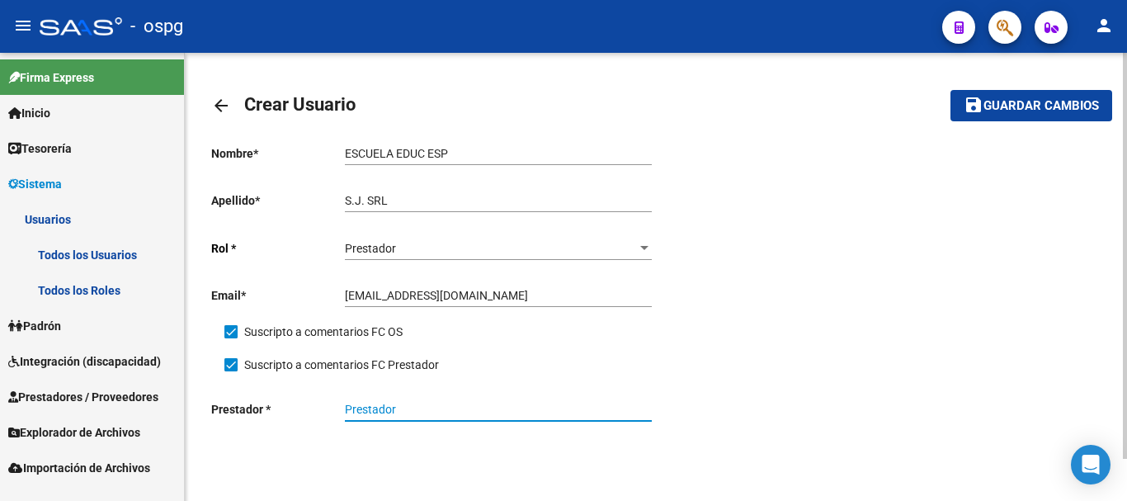
click at [447, 416] on input "Prestador" at bounding box center [498, 410] width 307 height 14
paste input "30717529088"
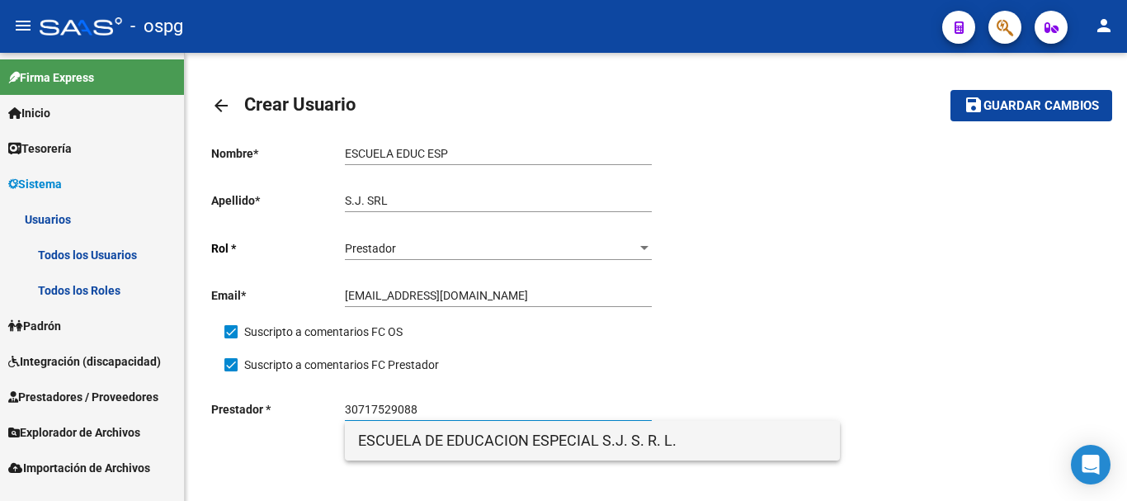
click at [440, 442] on span "ESCUELA DE EDUCACION ESPECIAL S.J. S. R. L." at bounding box center [592, 441] width 469 height 40
type input "ESCUELA DE EDUCACION ESPECIAL S.J. S. R. L."
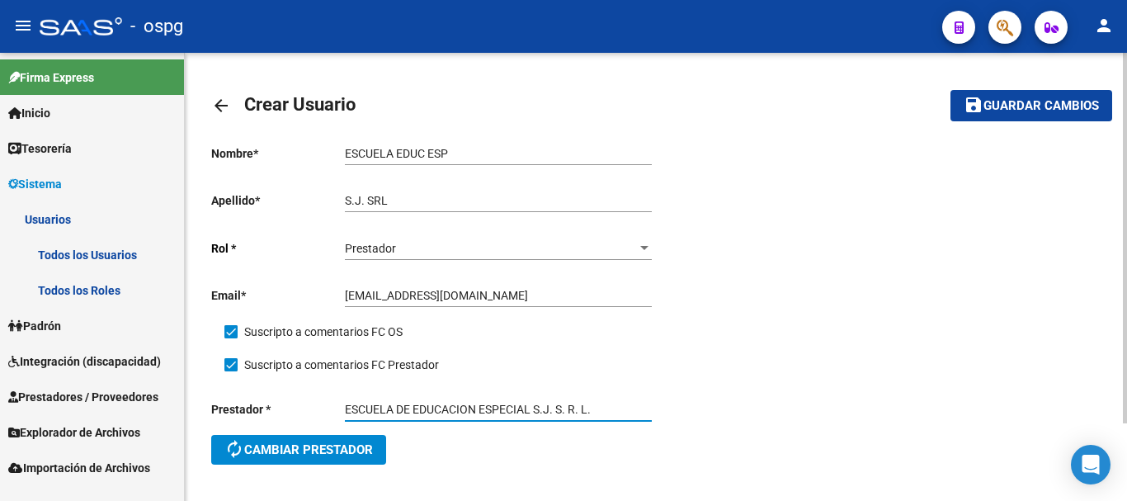
click at [1030, 113] on span "Guardar cambios" at bounding box center [1042, 106] width 116 height 15
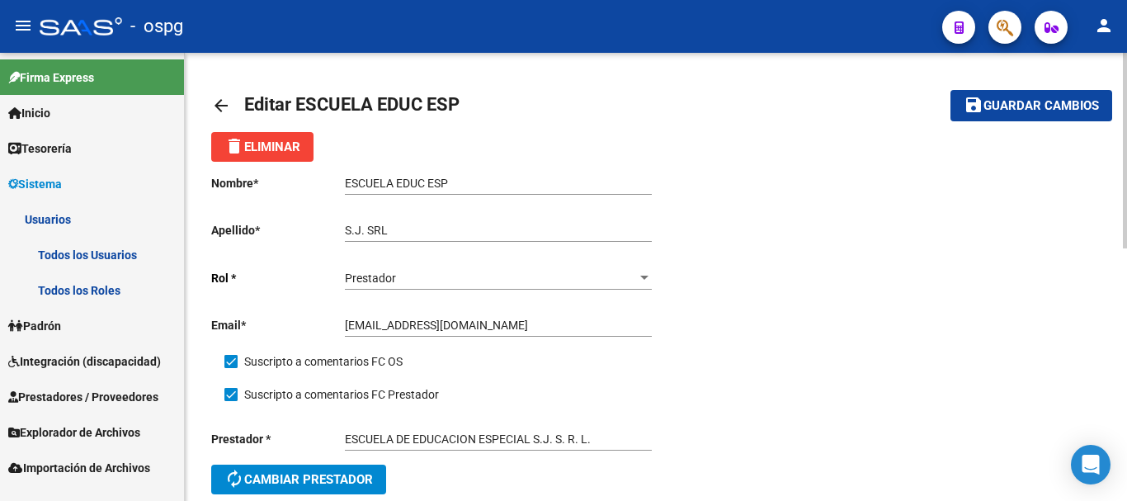
click at [220, 97] on mat-icon "arrow_back" at bounding box center [221, 106] width 20 height 20
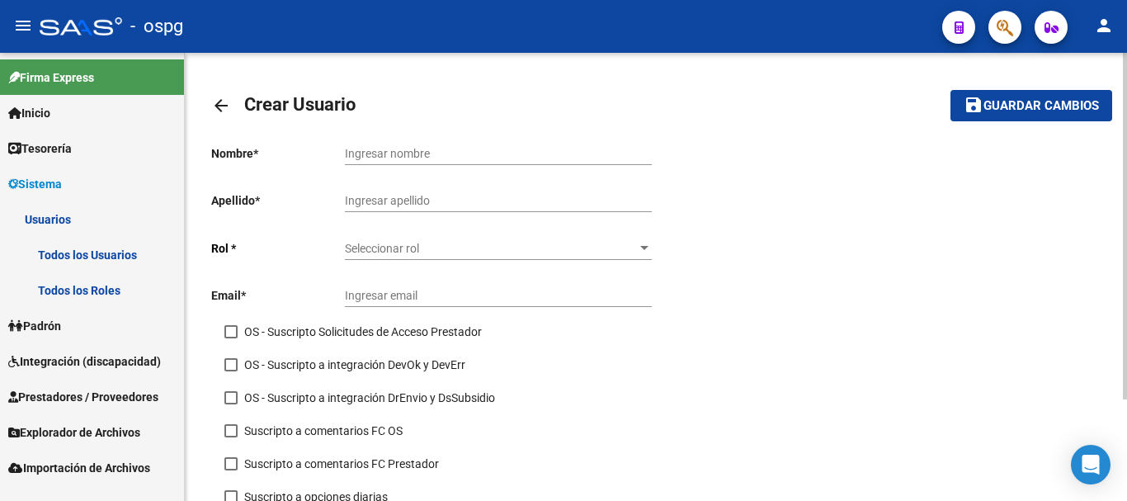
click at [498, 151] on input "Ingresar nombre" at bounding box center [498, 154] width 307 height 14
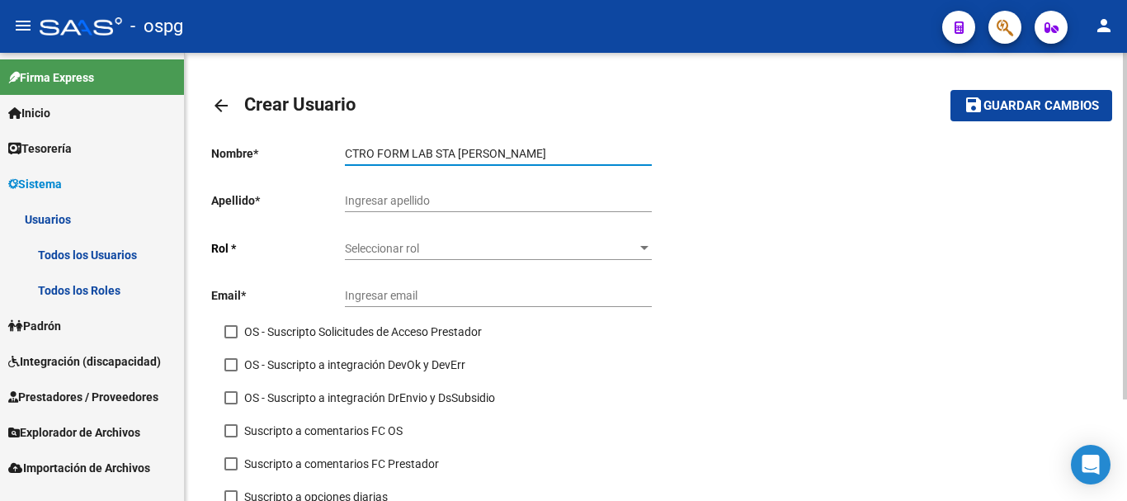
type input "CTRO FORM LAB STA [PERSON_NAME]"
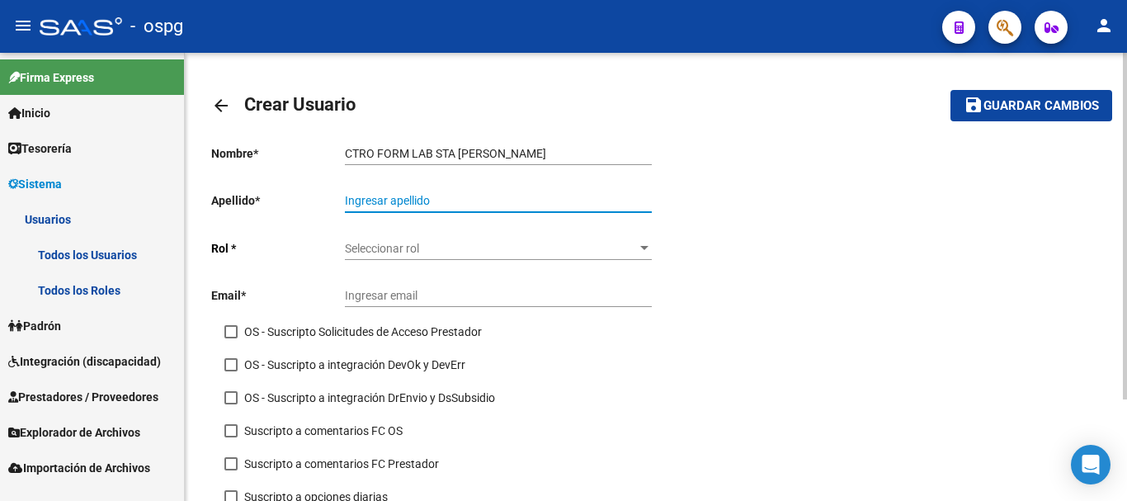
drag, startPoint x: 460, startPoint y: 201, endPoint x: 474, endPoint y: 203, distance: 14.1
click at [461, 201] on input "Ingresar apellido" at bounding box center [498, 201] width 307 height 14
type input "OBISP SAN [PERSON_NAME]"
click at [377, 253] on span "Seleccionar rol" at bounding box center [491, 249] width 292 height 14
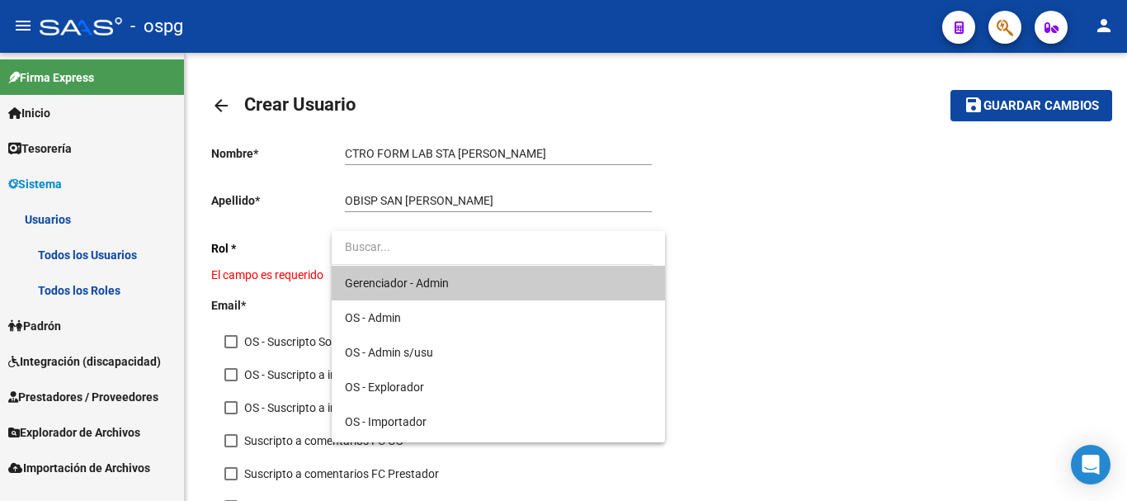
scroll to position [205, 0]
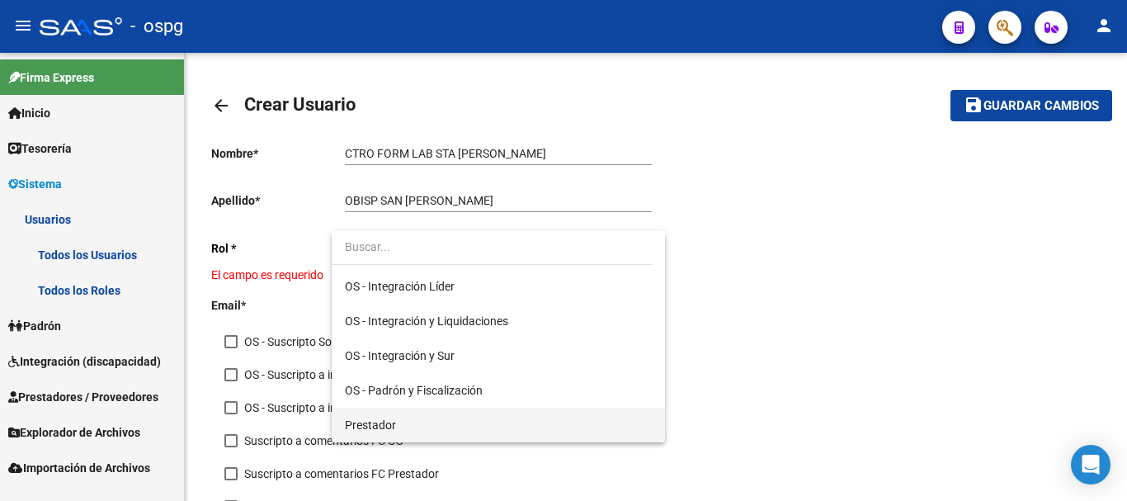
click at [485, 426] on span "Prestador" at bounding box center [498, 425] width 307 height 35
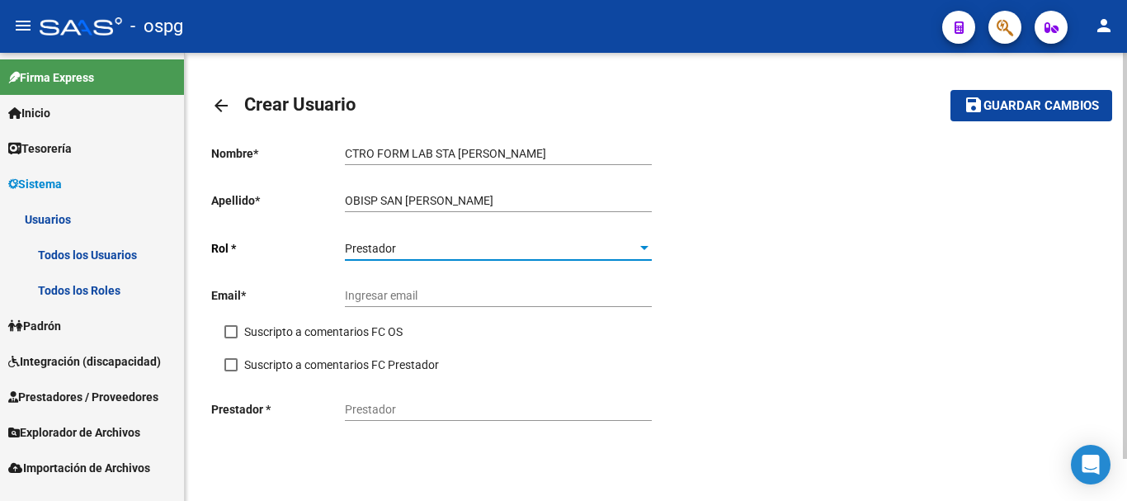
click at [239, 334] on label "Suscripto a comentarios FC OS" at bounding box center [313, 332] width 178 height 20
click at [231, 338] on input "Suscripto a comentarios FC OS" at bounding box center [230, 338] width 1 height 1
checkbox input "true"
click at [233, 364] on span at bounding box center [230, 364] width 13 height 13
click at [231, 371] on input "Suscripto a comentarios FC Prestador" at bounding box center [230, 371] width 1 height 1
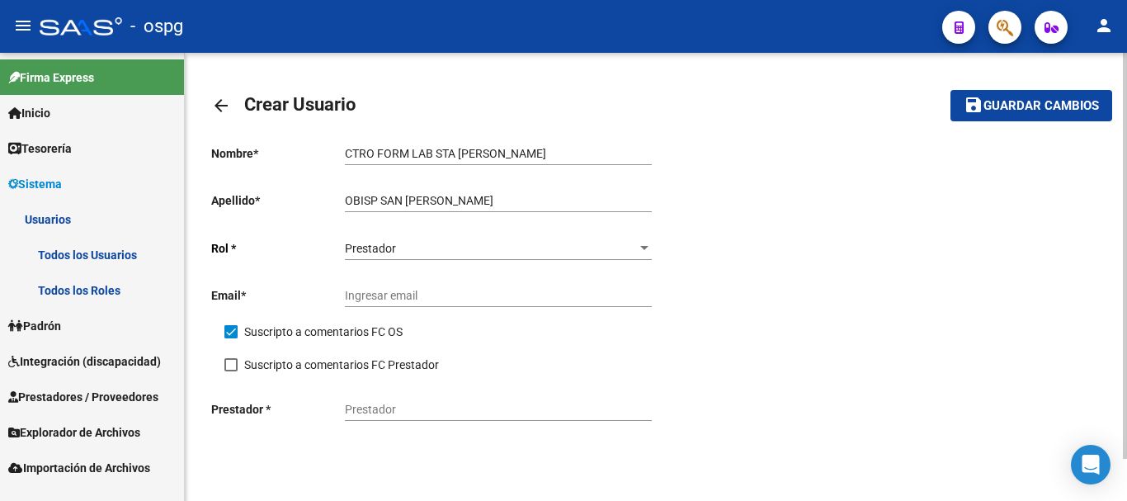
checkbox input "true"
paste input "[EMAIL_ADDRESS][DOMAIN_NAME]"
type input "[EMAIL_ADDRESS][DOMAIN_NAME]"
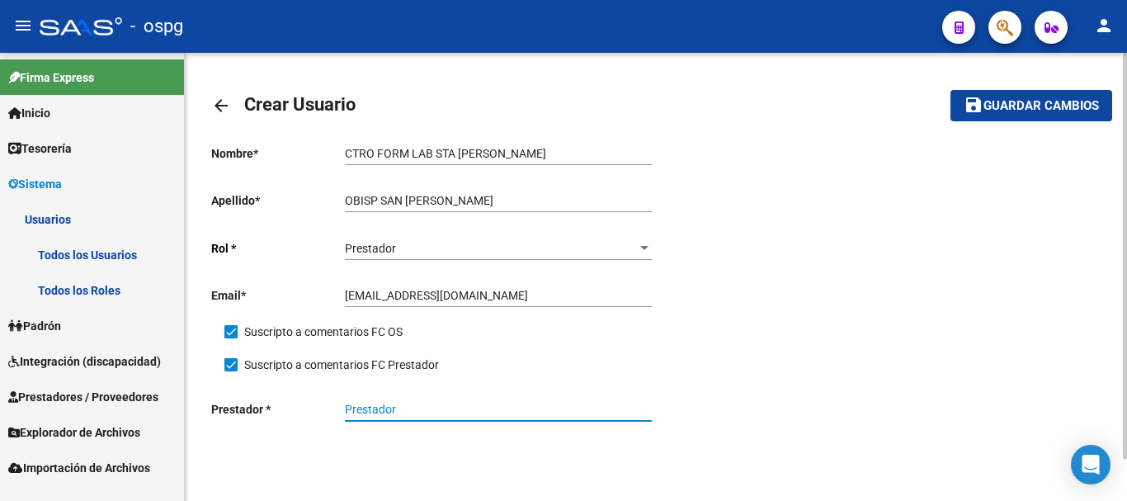
paste input "30609906738"
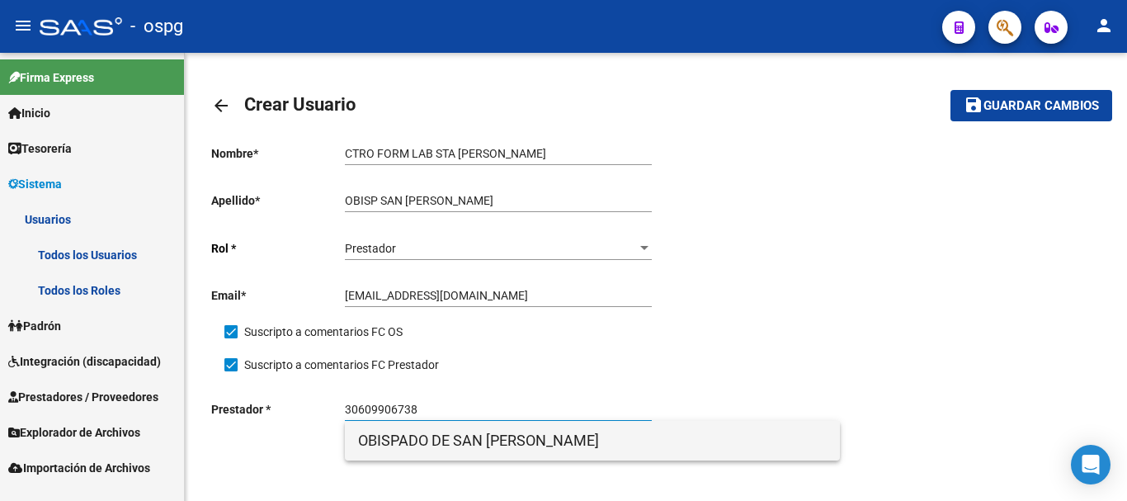
click at [455, 442] on span "OBISPADO DE SAN [PERSON_NAME]" at bounding box center [592, 441] width 469 height 40
type input "OBISPADO DE SAN [PERSON_NAME]"
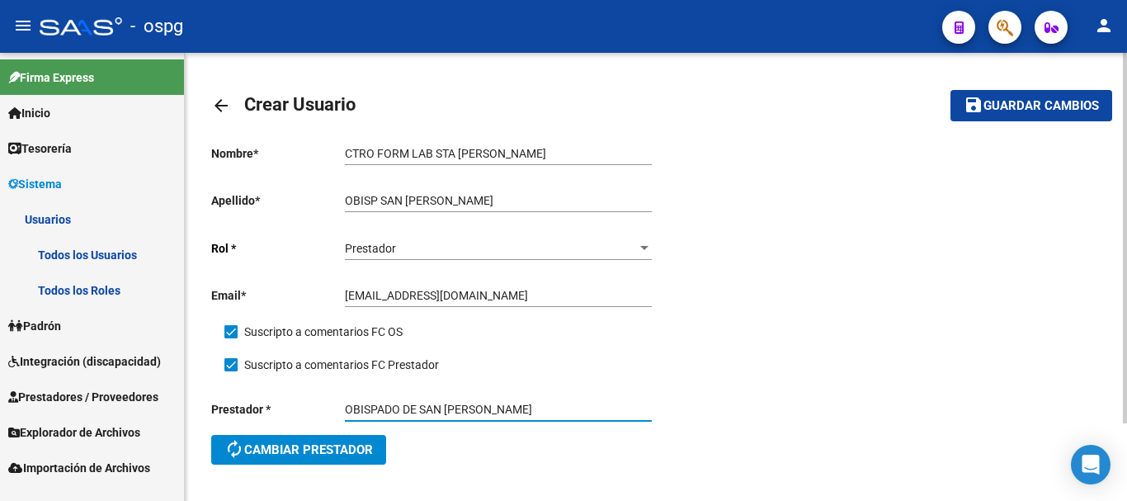
click at [1009, 111] on span "Guardar cambios" at bounding box center [1042, 106] width 116 height 15
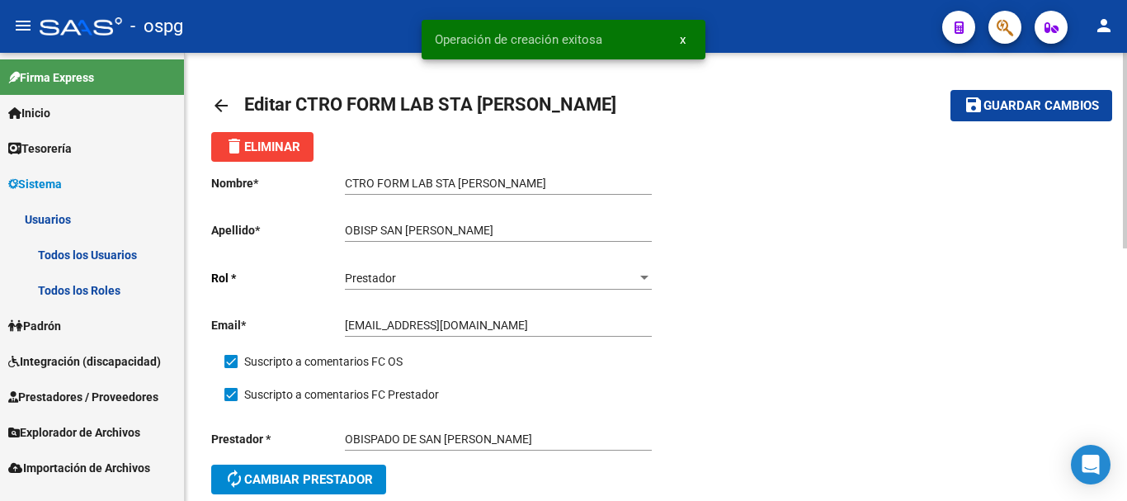
click at [225, 106] on mat-icon "arrow_back" at bounding box center [221, 106] width 20 height 20
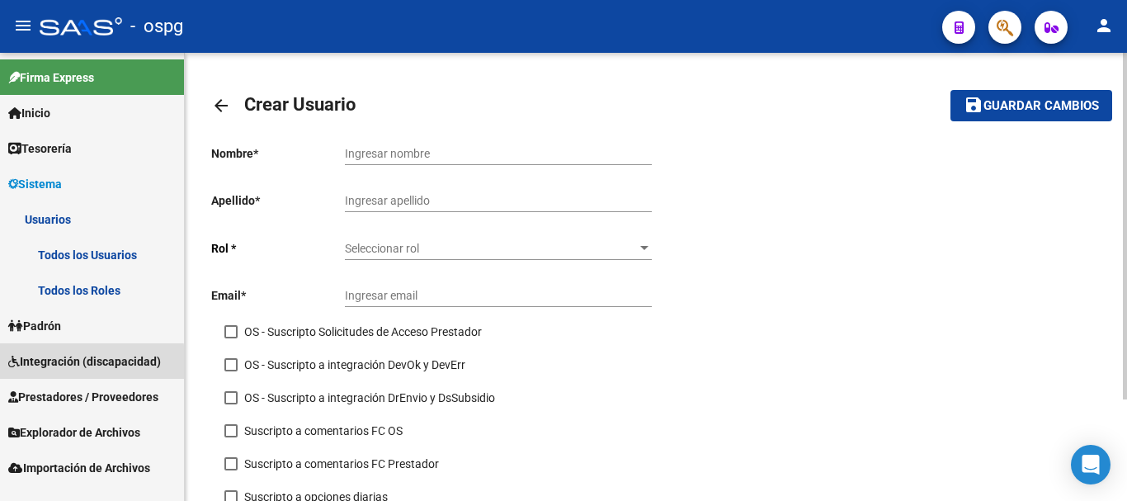
click at [72, 364] on span "Integración (discapacidad)" at bounding box center [84, 361] width 153 height 18
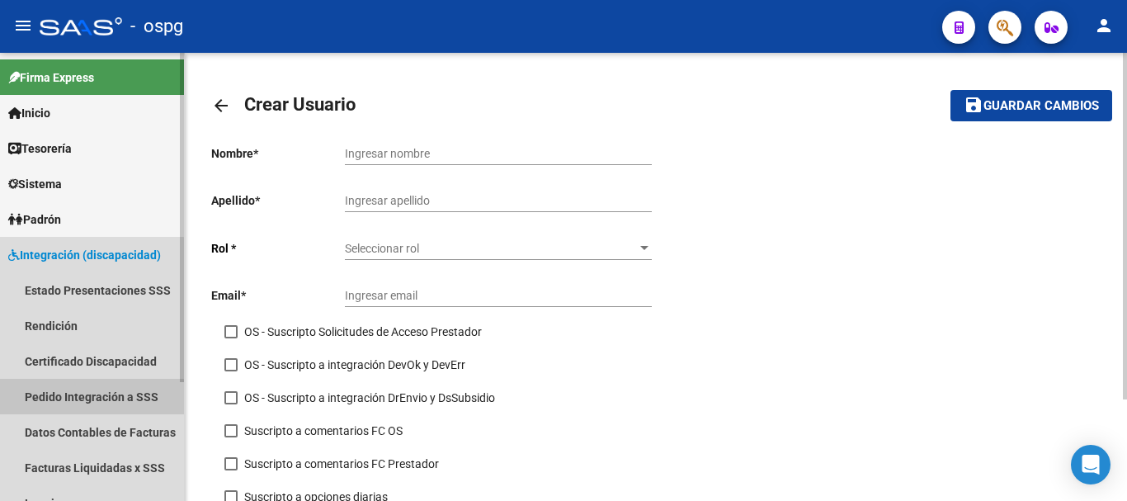
click at [89, 404] on link "Pedido Integración a SSS" at bounding box center [92, 396] width 184 height 35
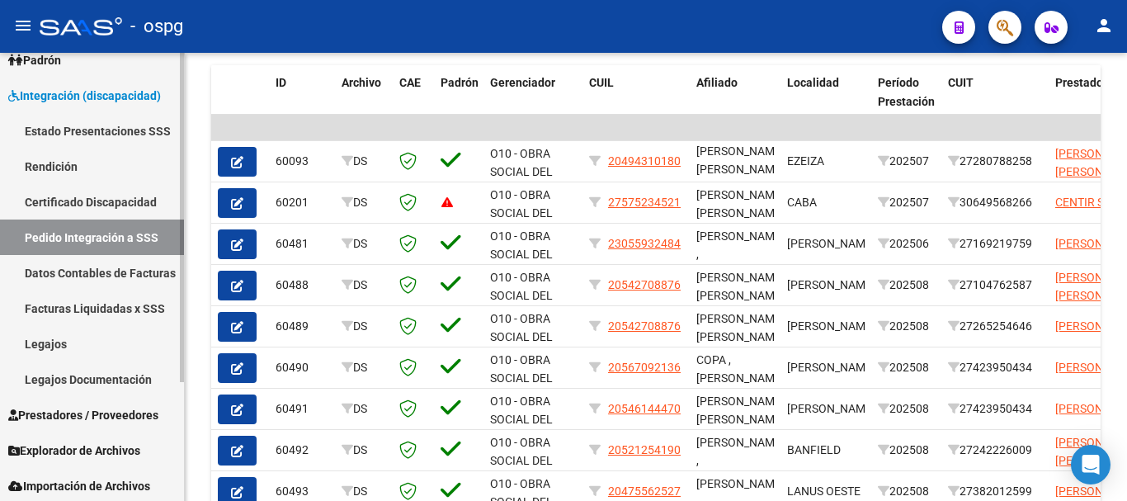
scroll to position [162, 0]
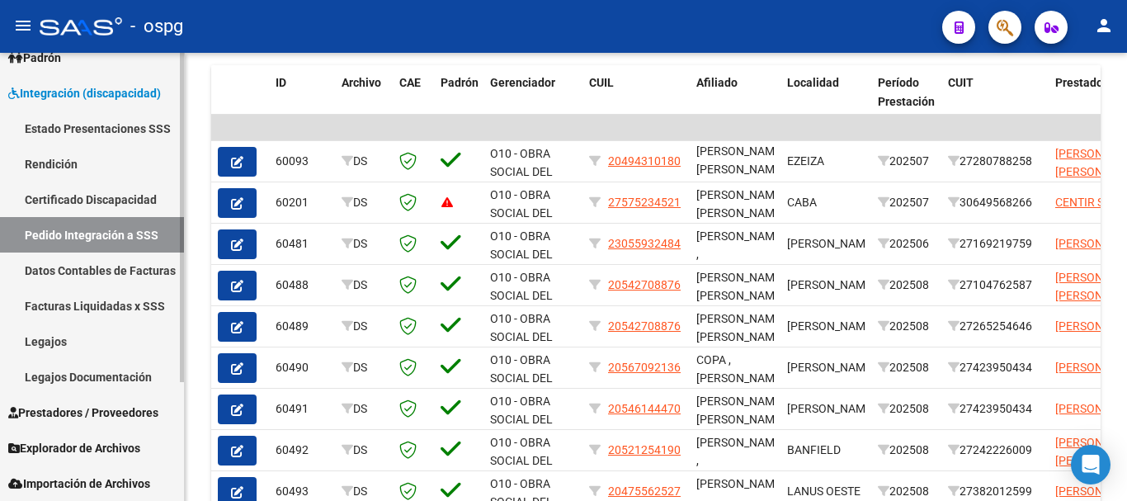
click at [111, 418] on span "Prestadores / Proveedores" at bounding box center [83, 413] width 150 height 18
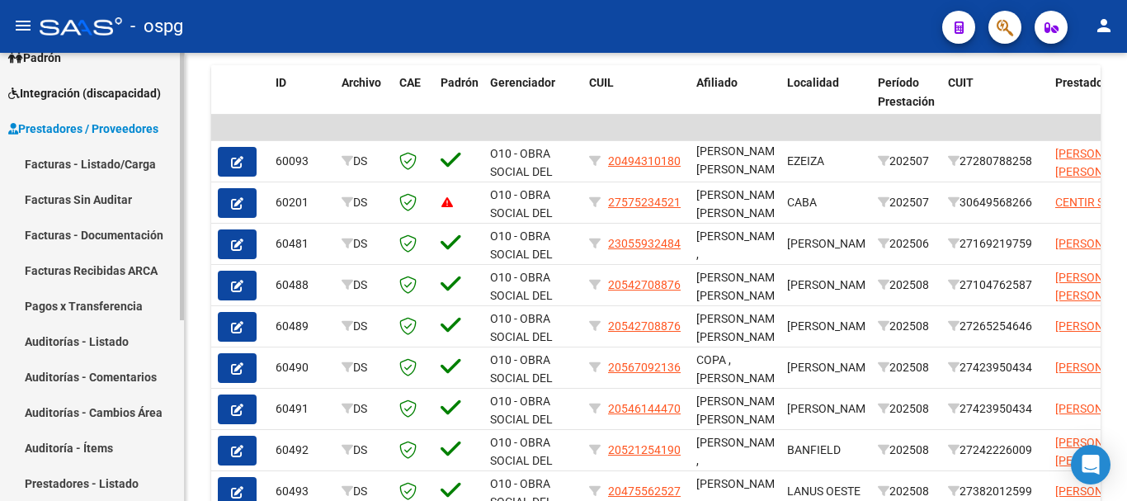
click at [107, 178] on link "Facturas - Listado/Carga" at bounding box center [92, 163] width 184 height 35
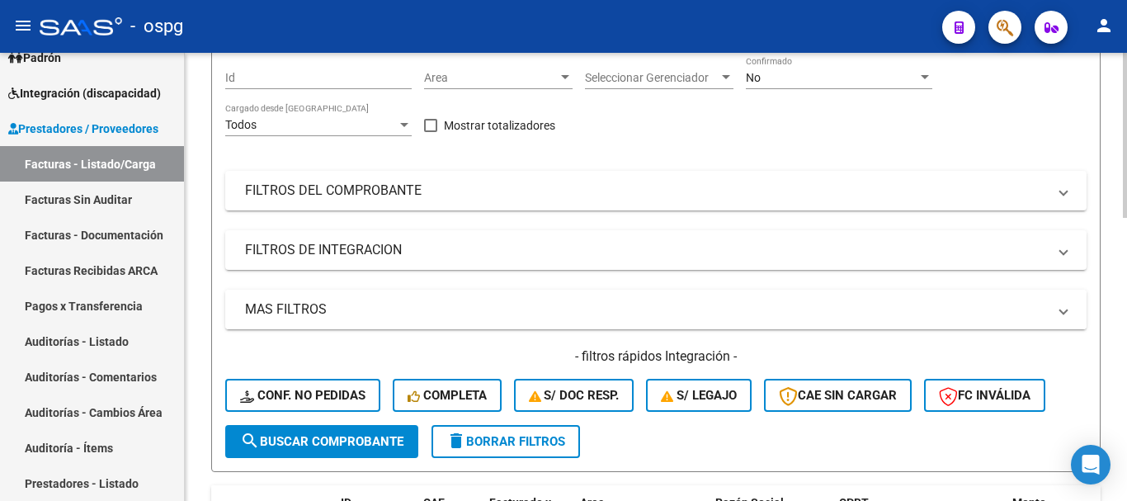
scroll to position [188, 0]
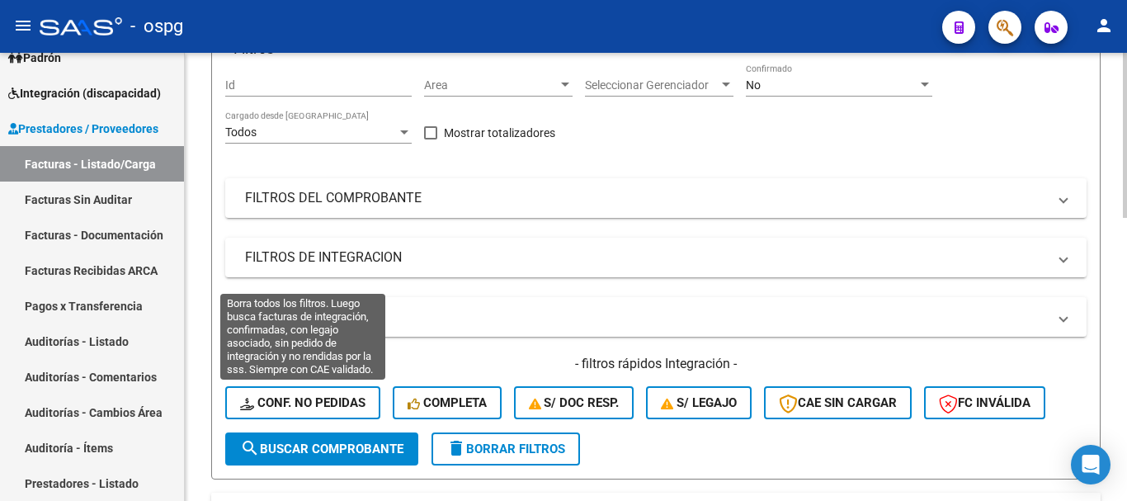
click at [304, 399] on span "Conf. no pedidas" at bounding box center [302, 402] width 125 height 15
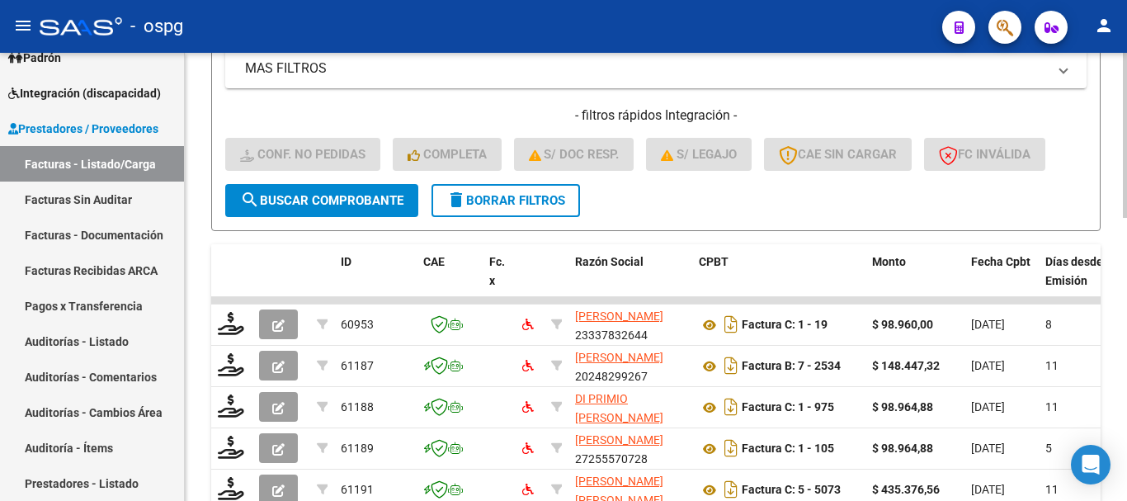
scroll to position [436, 0]
click at [540, 215] on button "delete Borrar Filtros" at bounding box center [506, 201] width 149 height 33
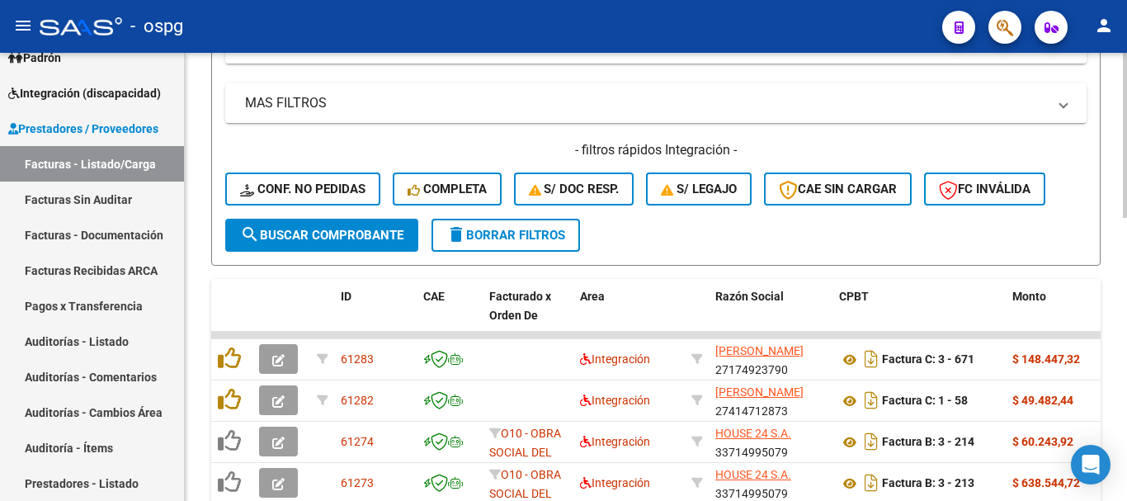
scroll to position [353, 0]
